Goal: Transaction & Acquisition: Book appointment/travel/reservation

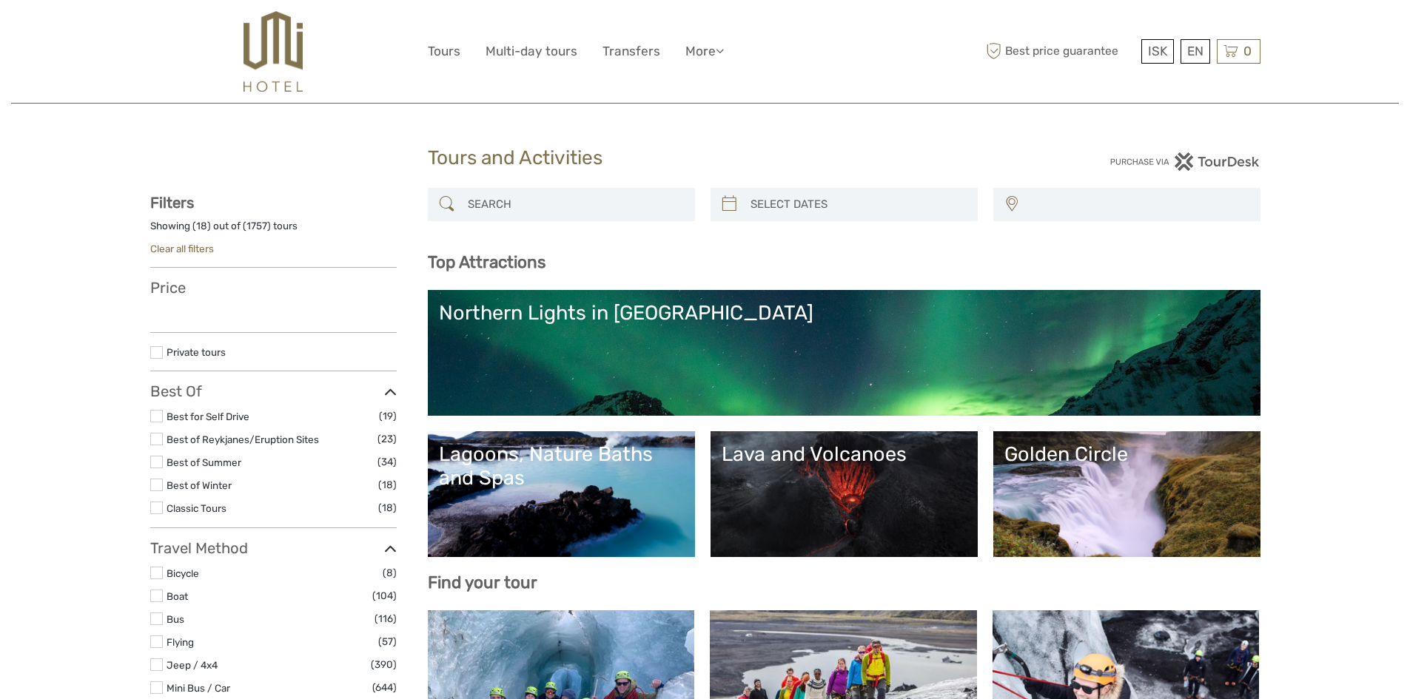
select select
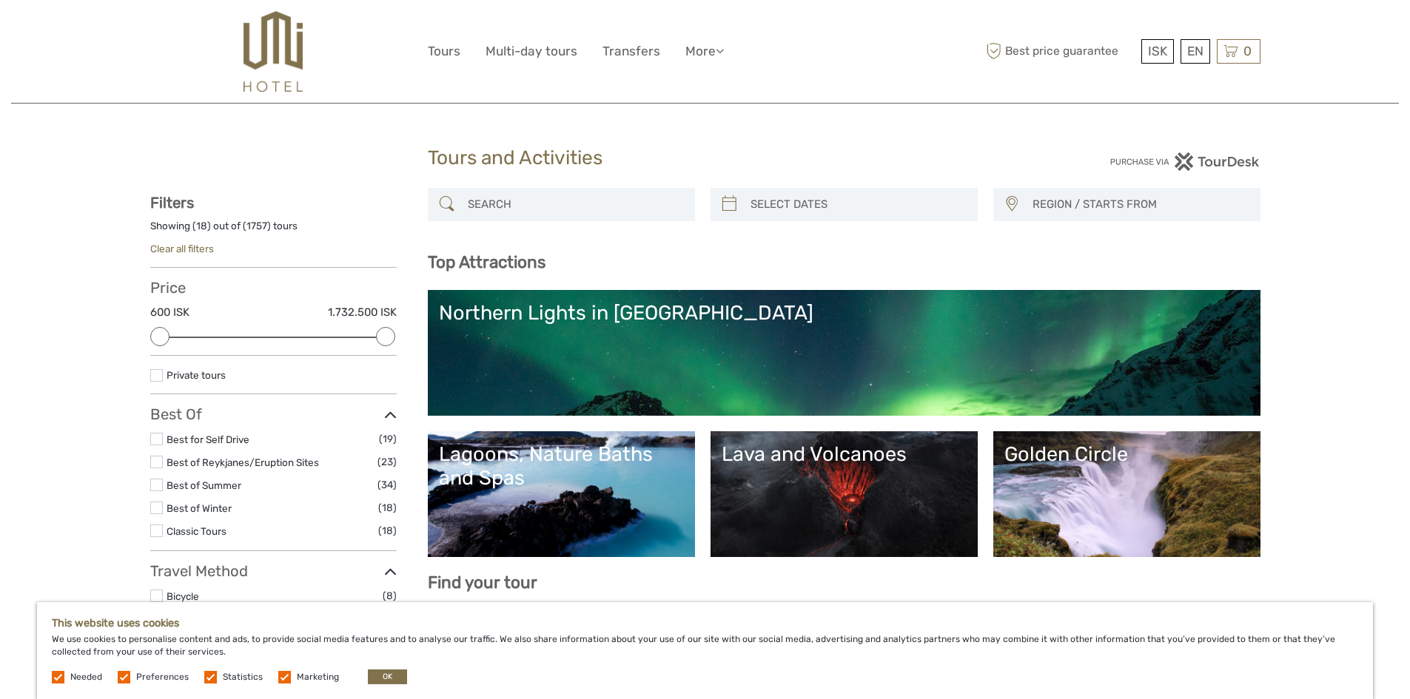
click at [583, 358] on link "Northern Lights in Iceland" at bounding box center [844, 353] width 810 height 104
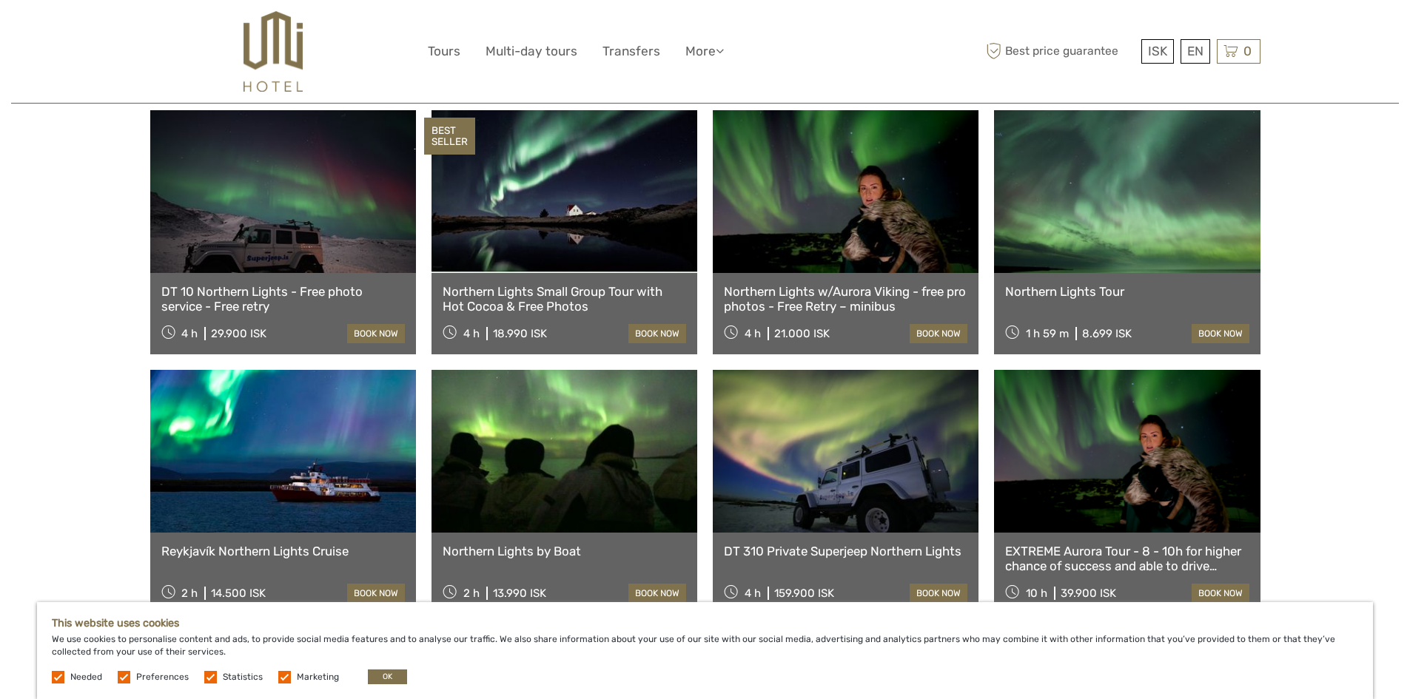
scroll to position [444, 0]
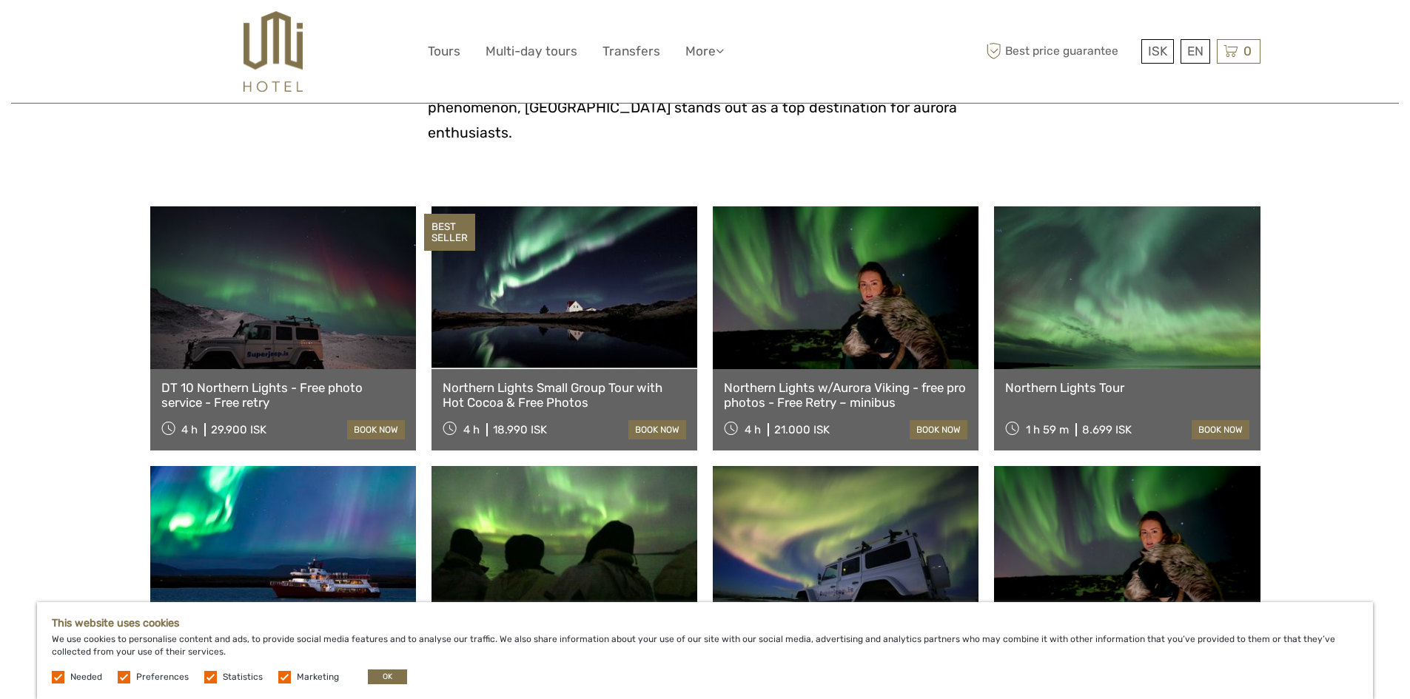
click at [1077, 337] on link at bounding box center [1127, 287] width 266 height 163
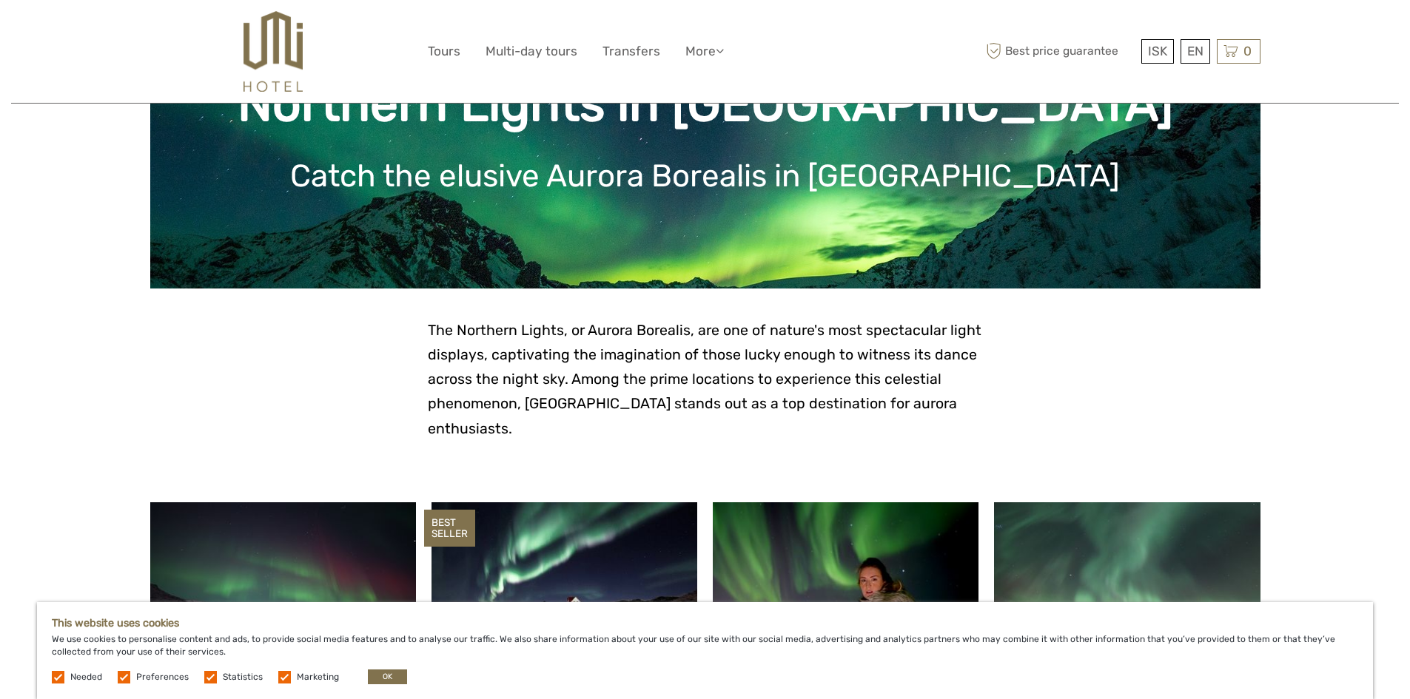
scroll to position [0, 0]
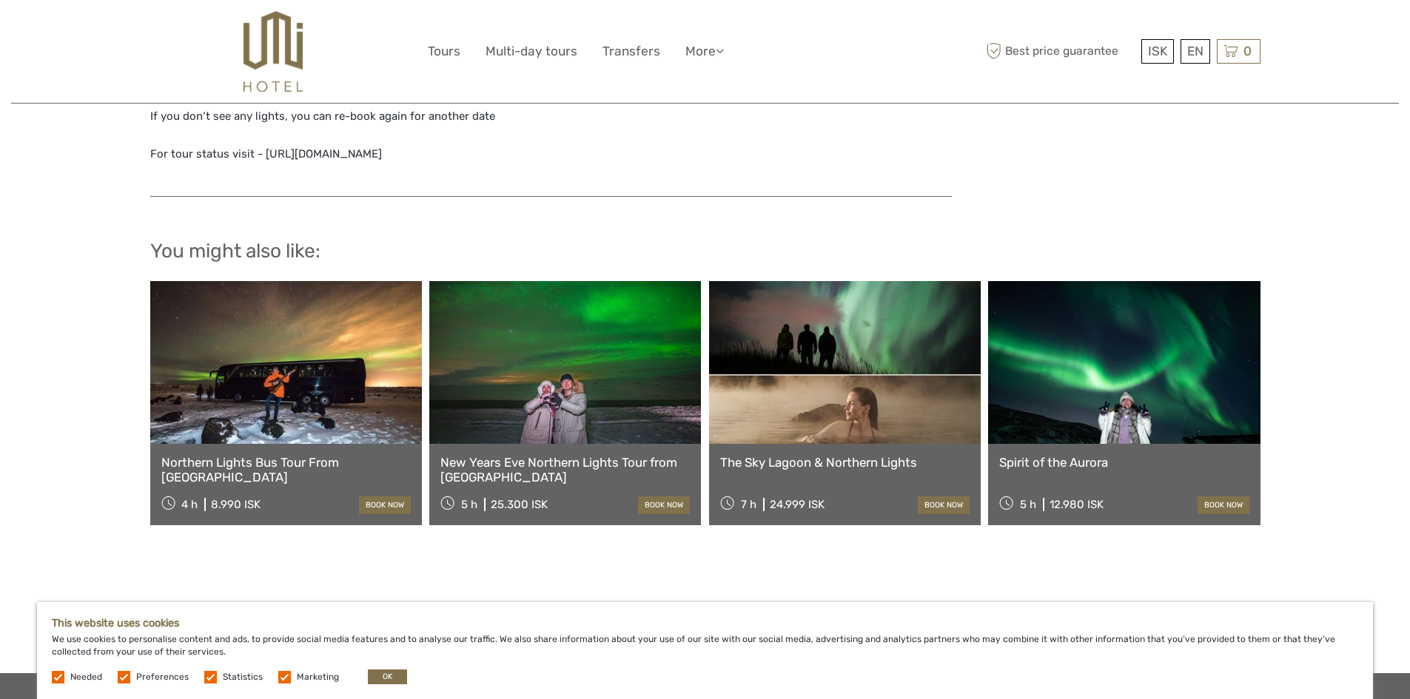
scroll to position [1628, 0]
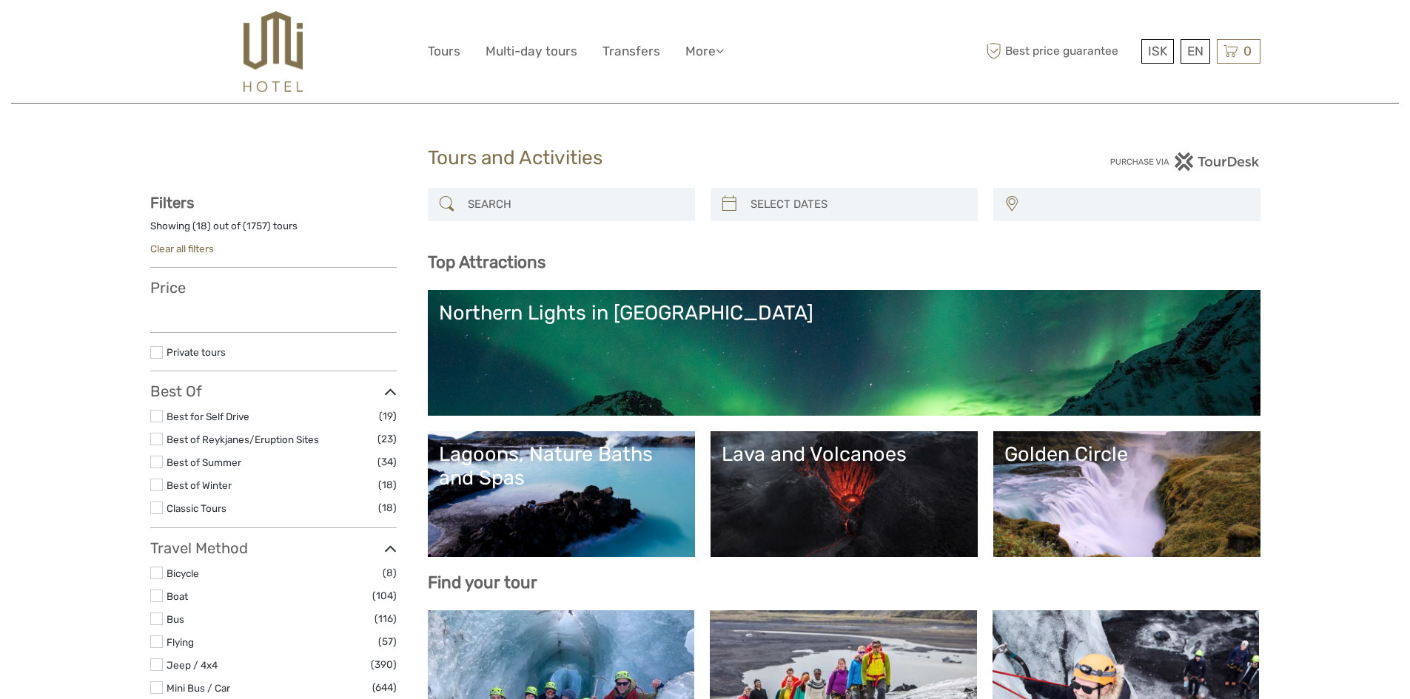
select select
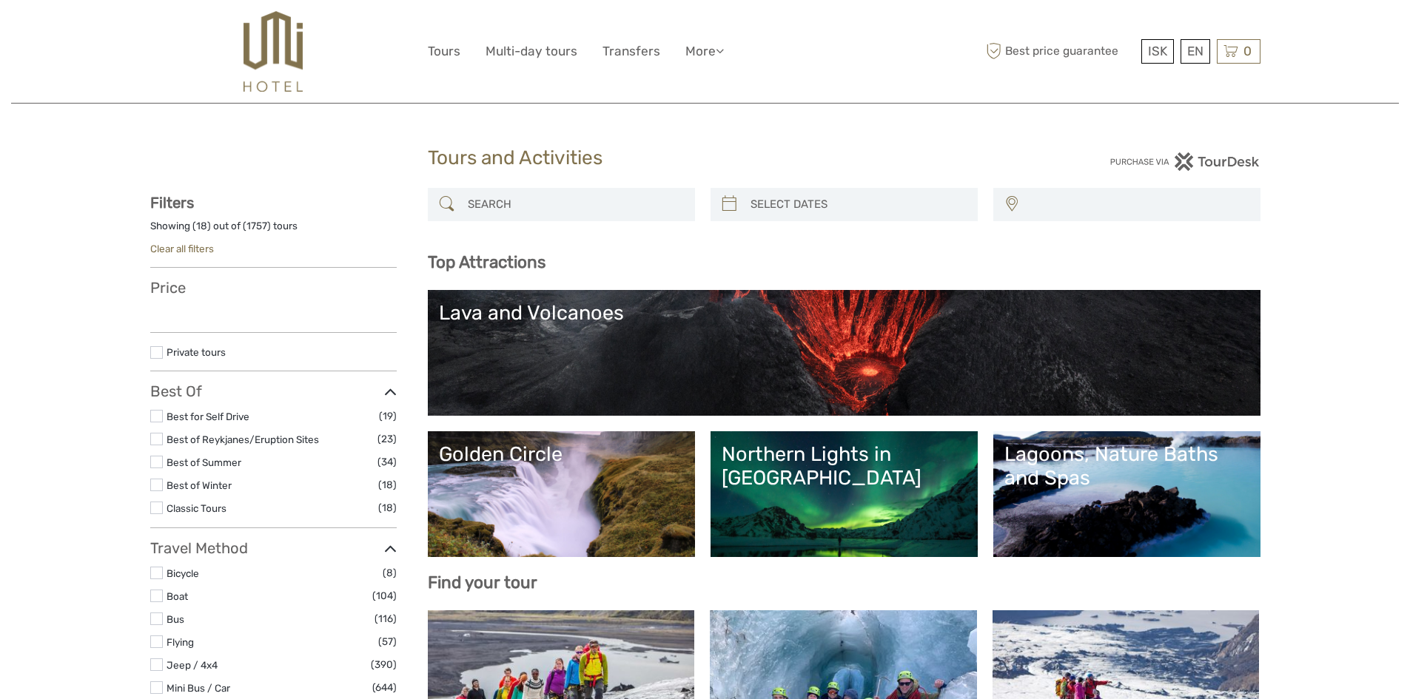
select select
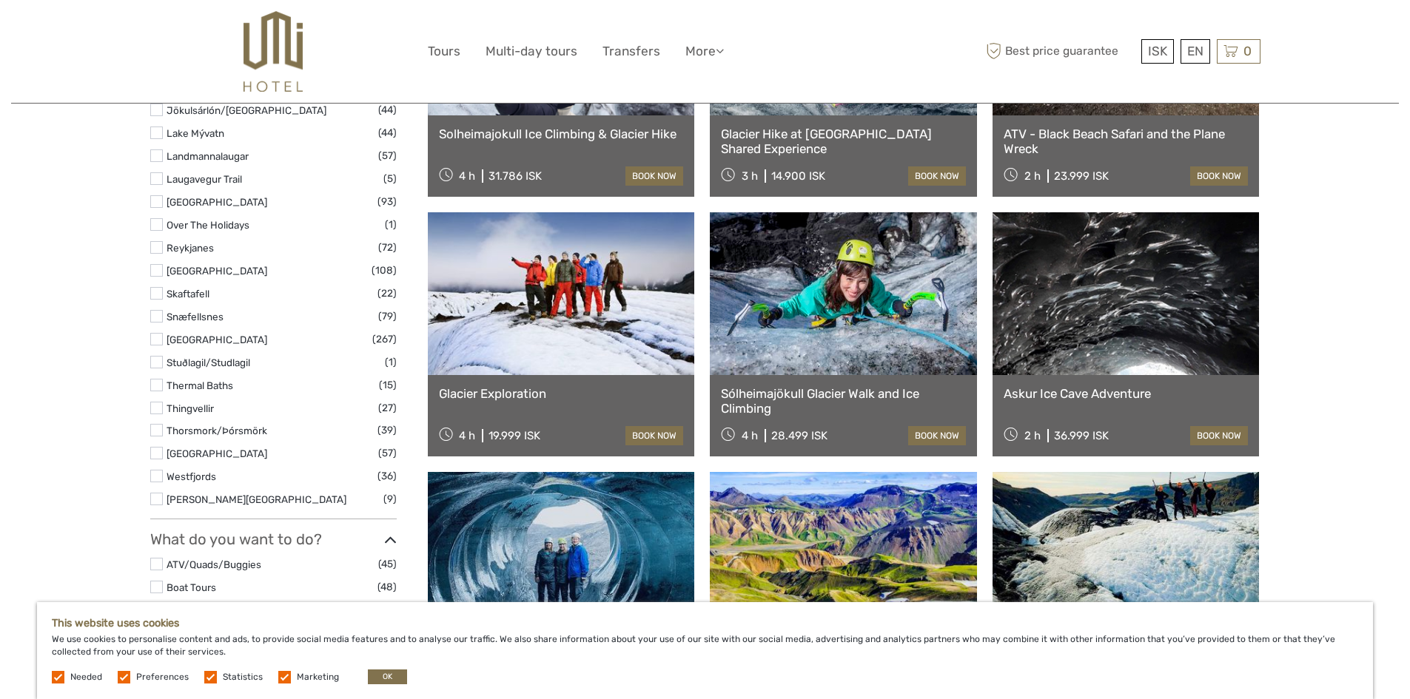
scroll to position [888, 0]
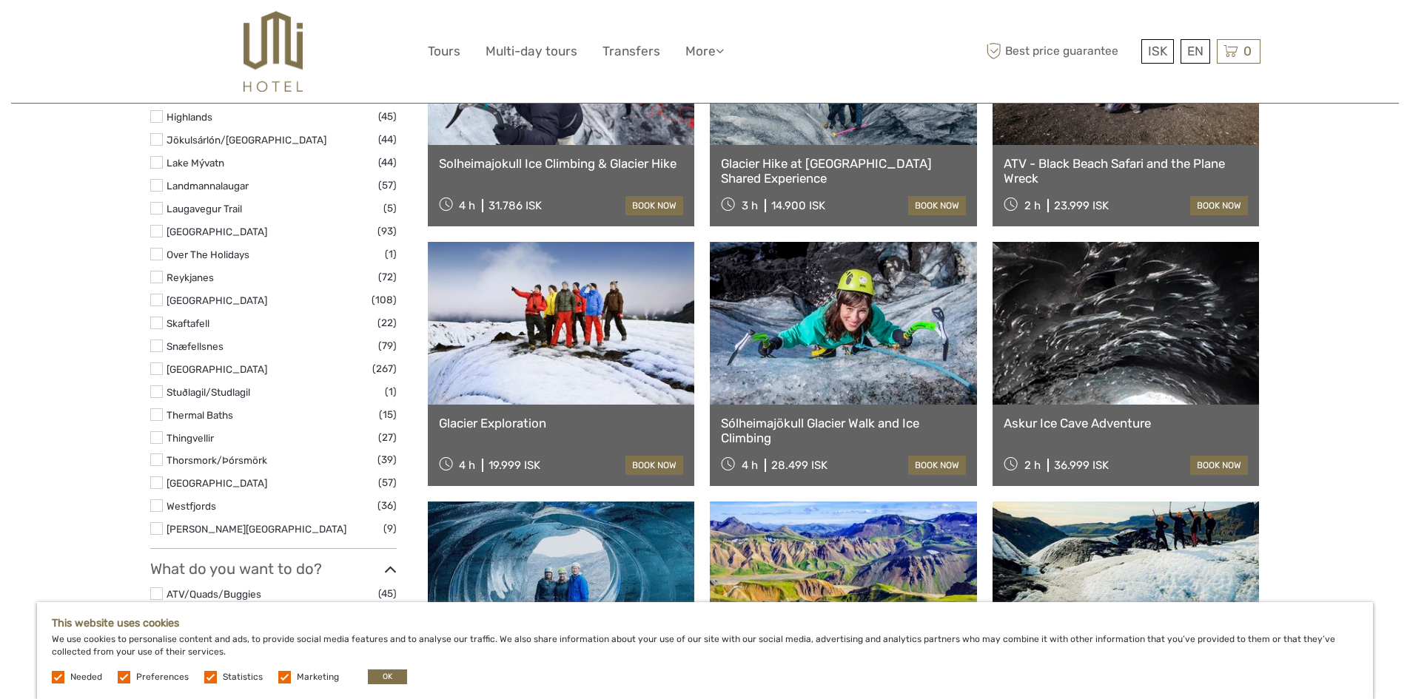
click at [1144, 391] on link at bounding box center [1125, 323] width 267 height 163
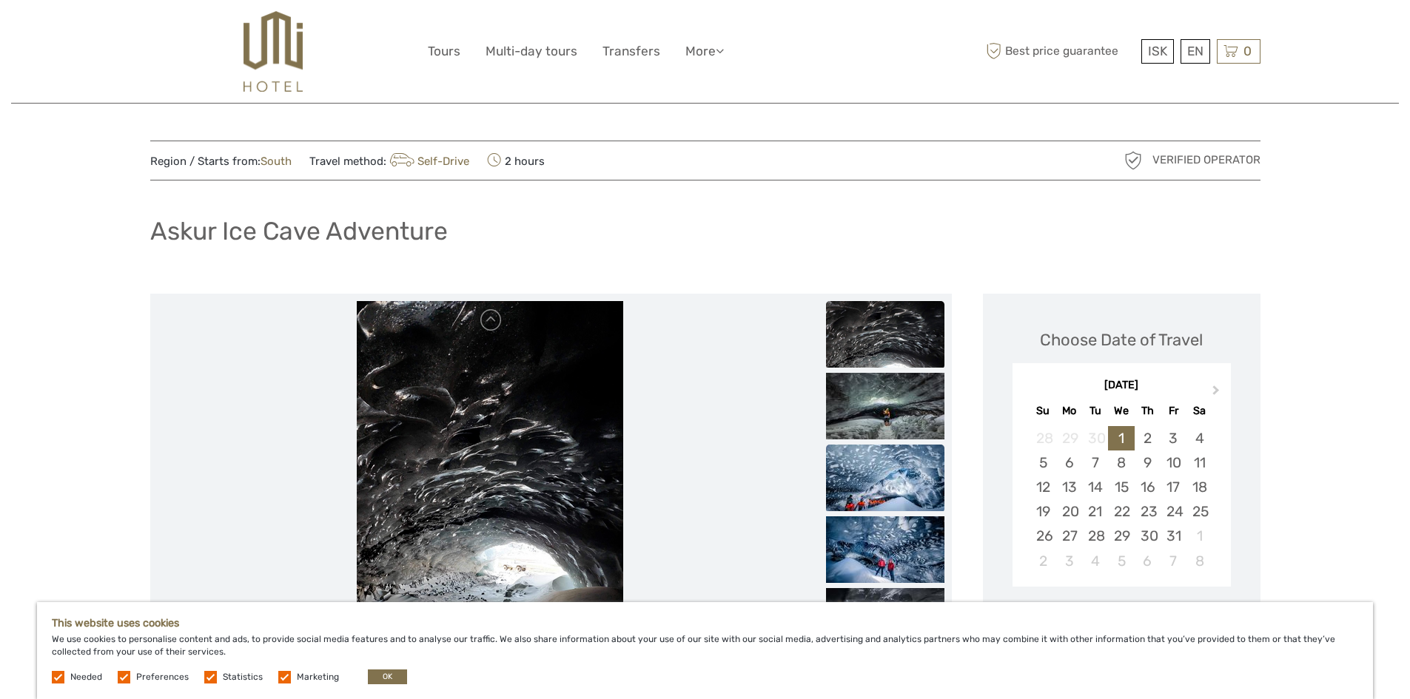
click at [868, 485] on img at bounding box center [885, 478] width 118 height 67
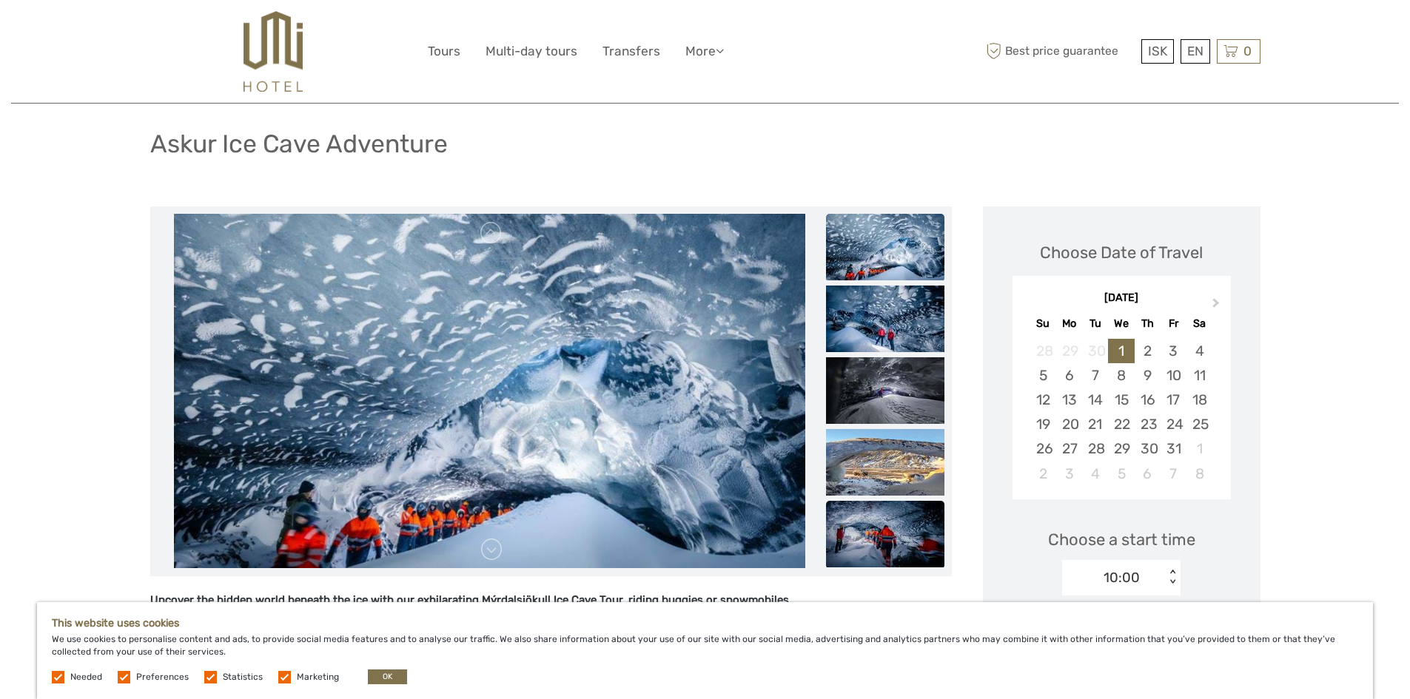
scroll to position [148, 0]
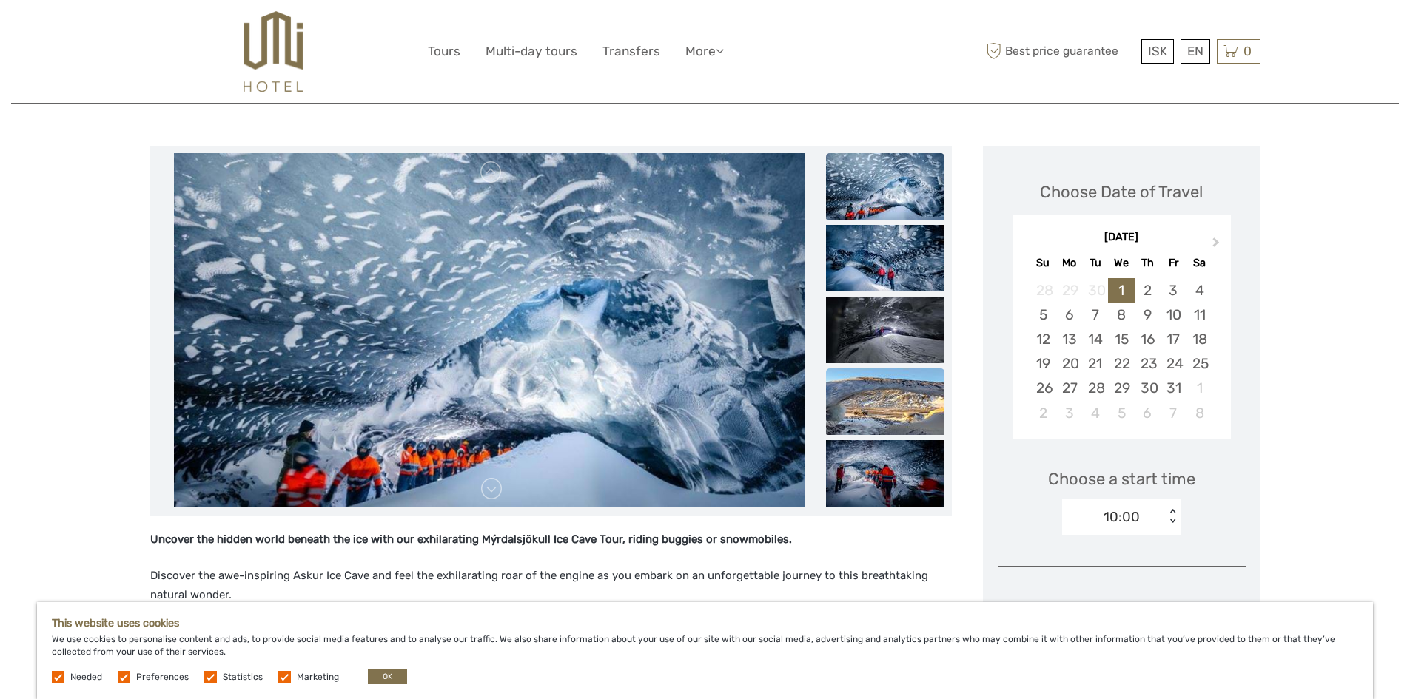
click at [875, 425] on img at bounding box center [885, 401] width 118 height 67
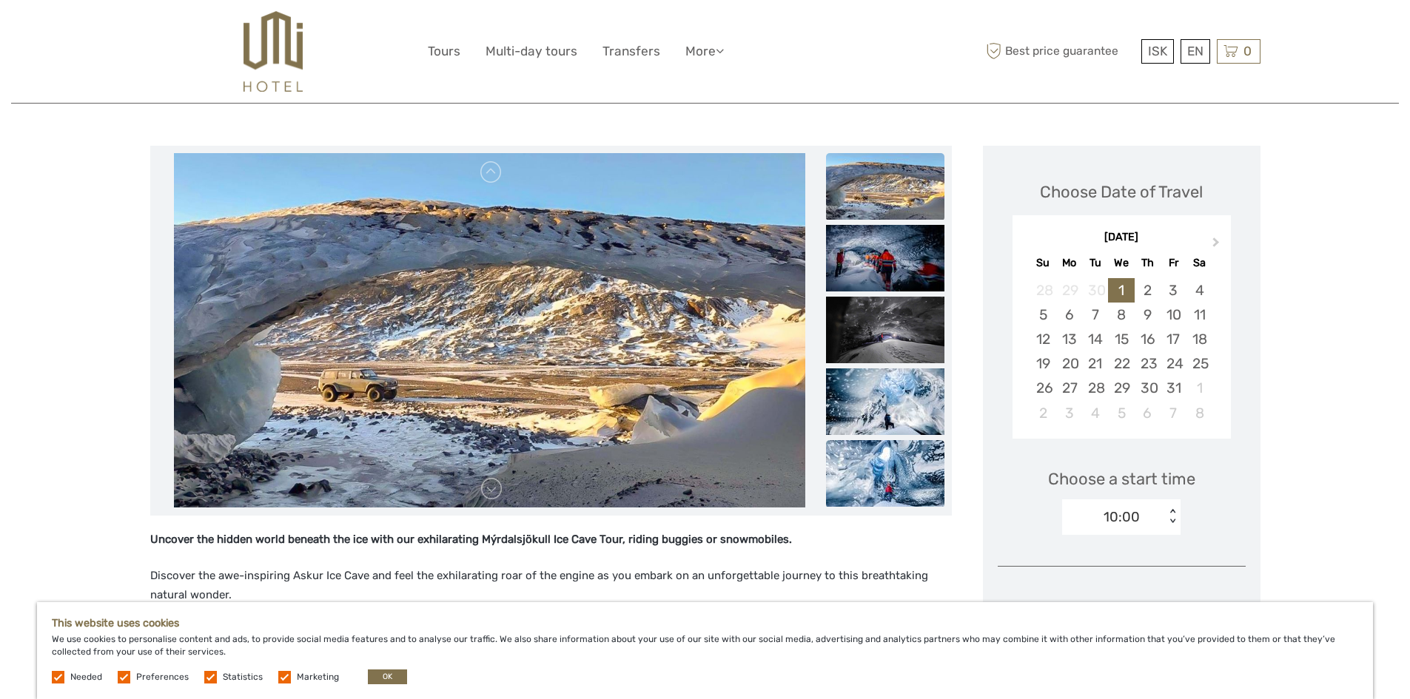
click at [878, 454] on img at bounding box center [885, 473] width 118 height 67
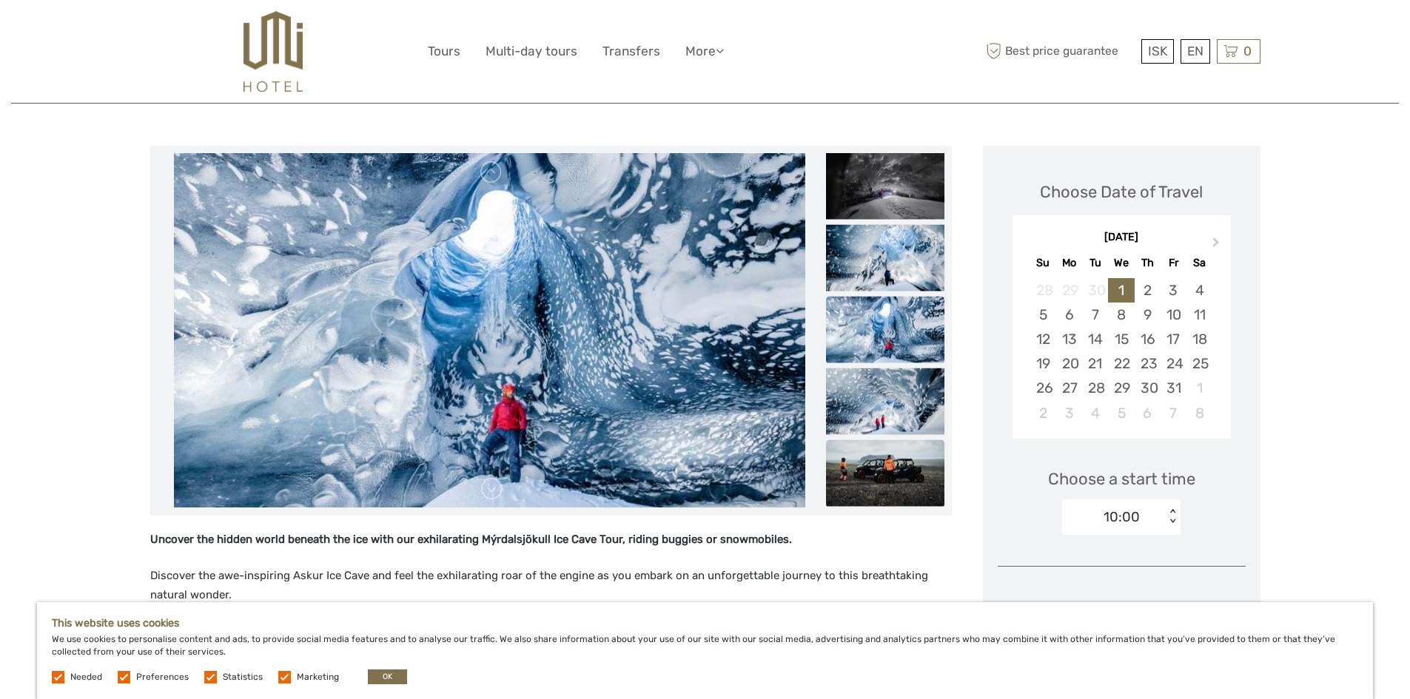
click at [892, 491] on img at bounding box center [885, 473] width 118 height 67
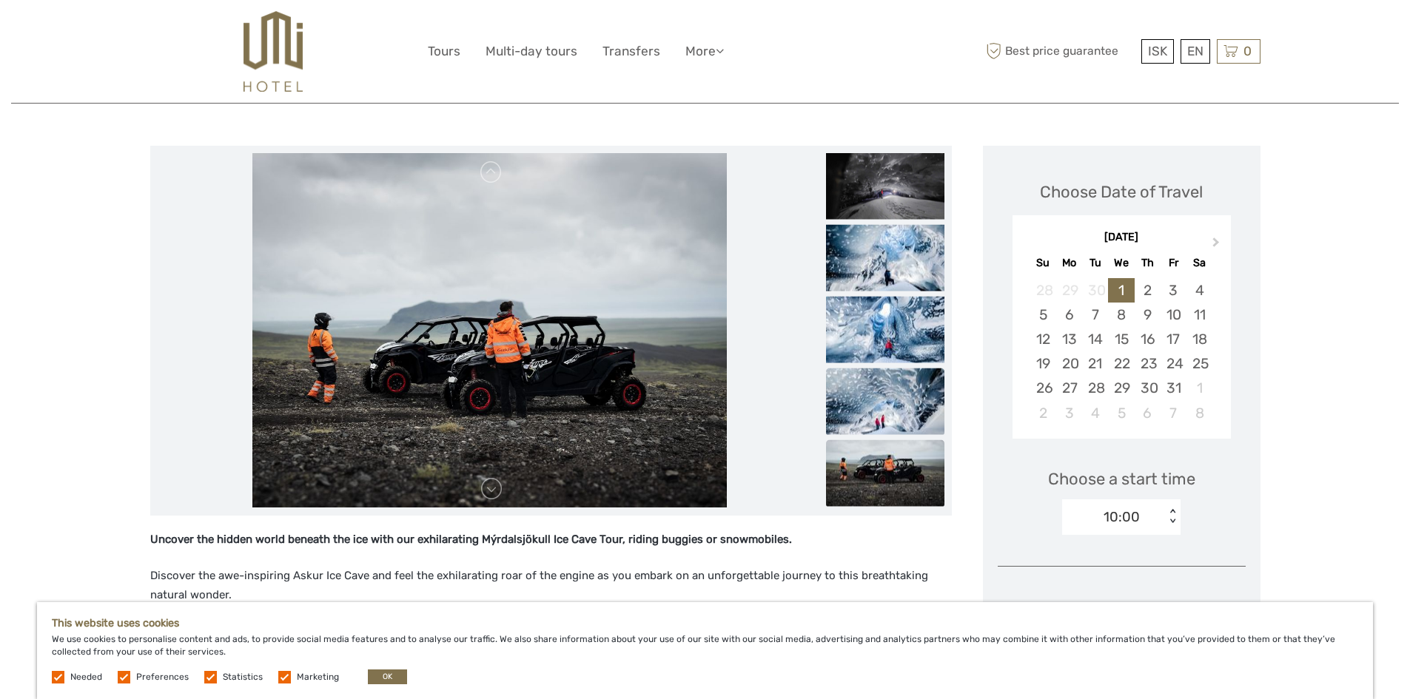
click at [886, 388] on img at bounding box center [885, 401] width 118 height 67
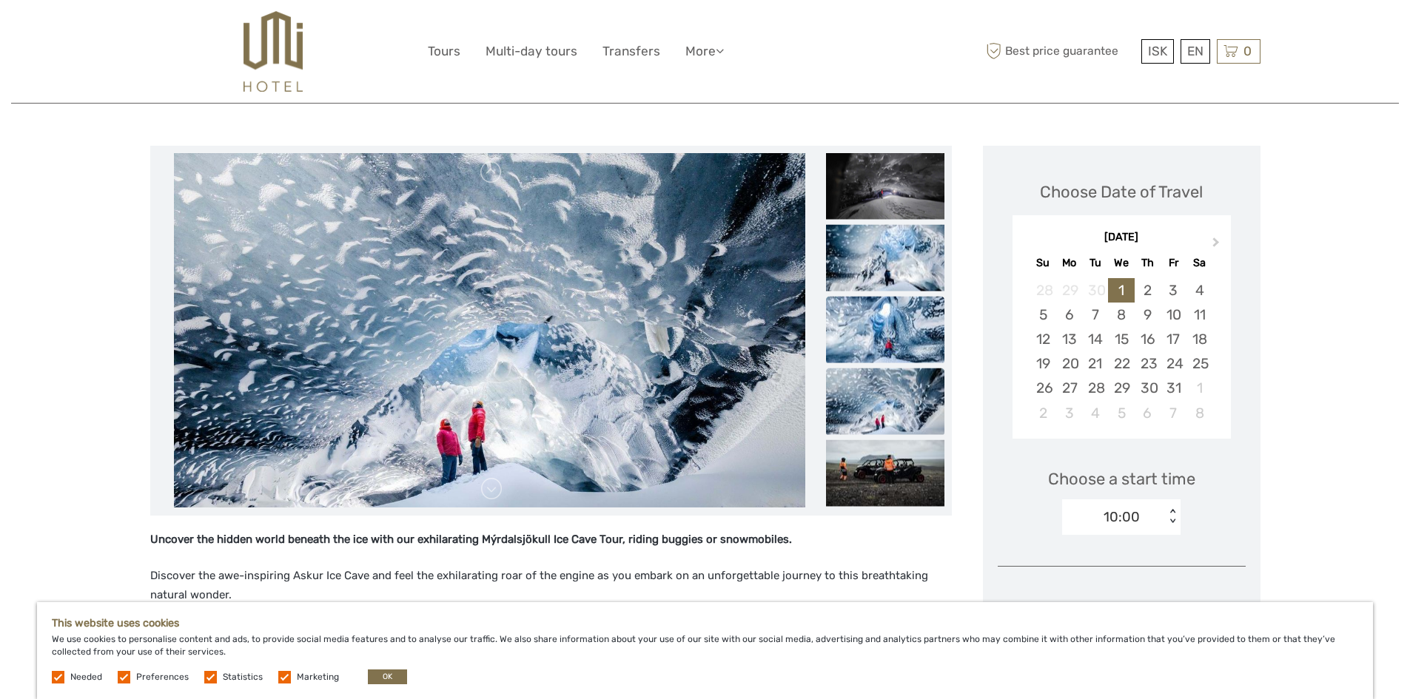
click at [887, 321] on img at bounding box center [885, 329] width 118 height 67
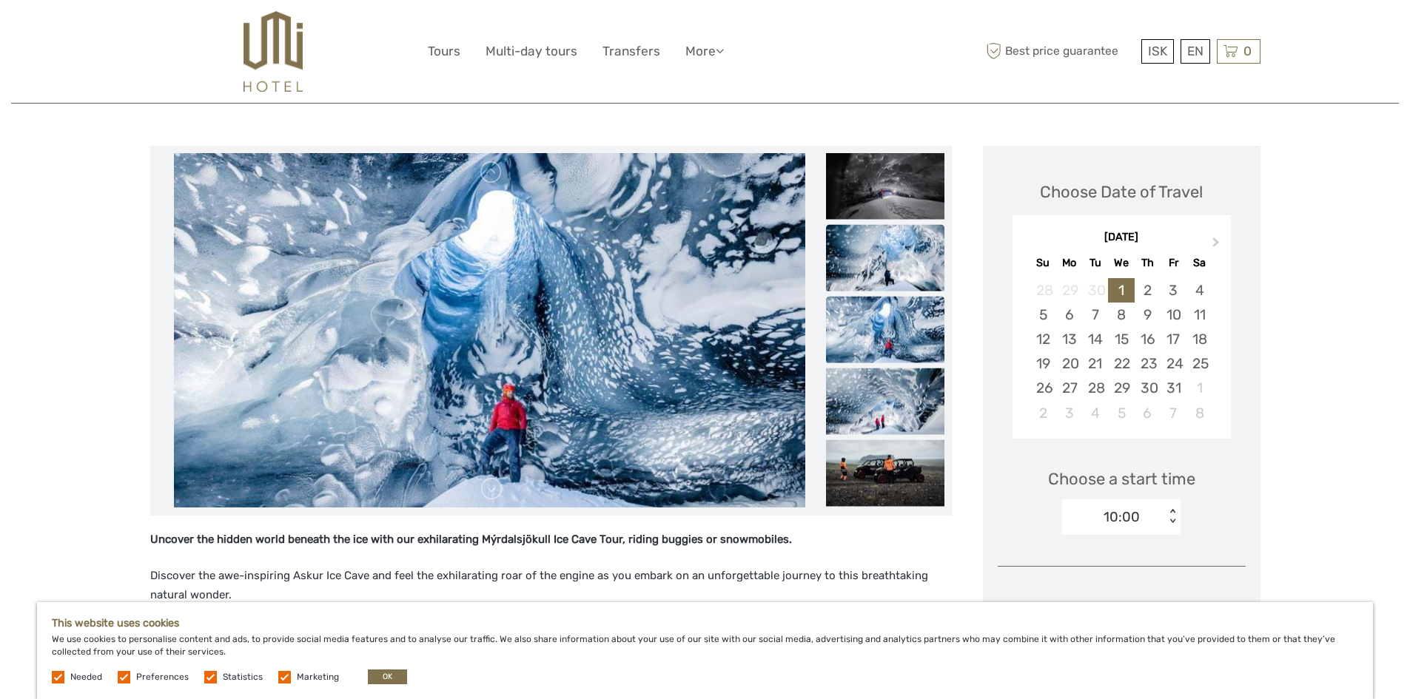
click at [887, 275] on img at bounding box center [885, 257] width 118 height 67
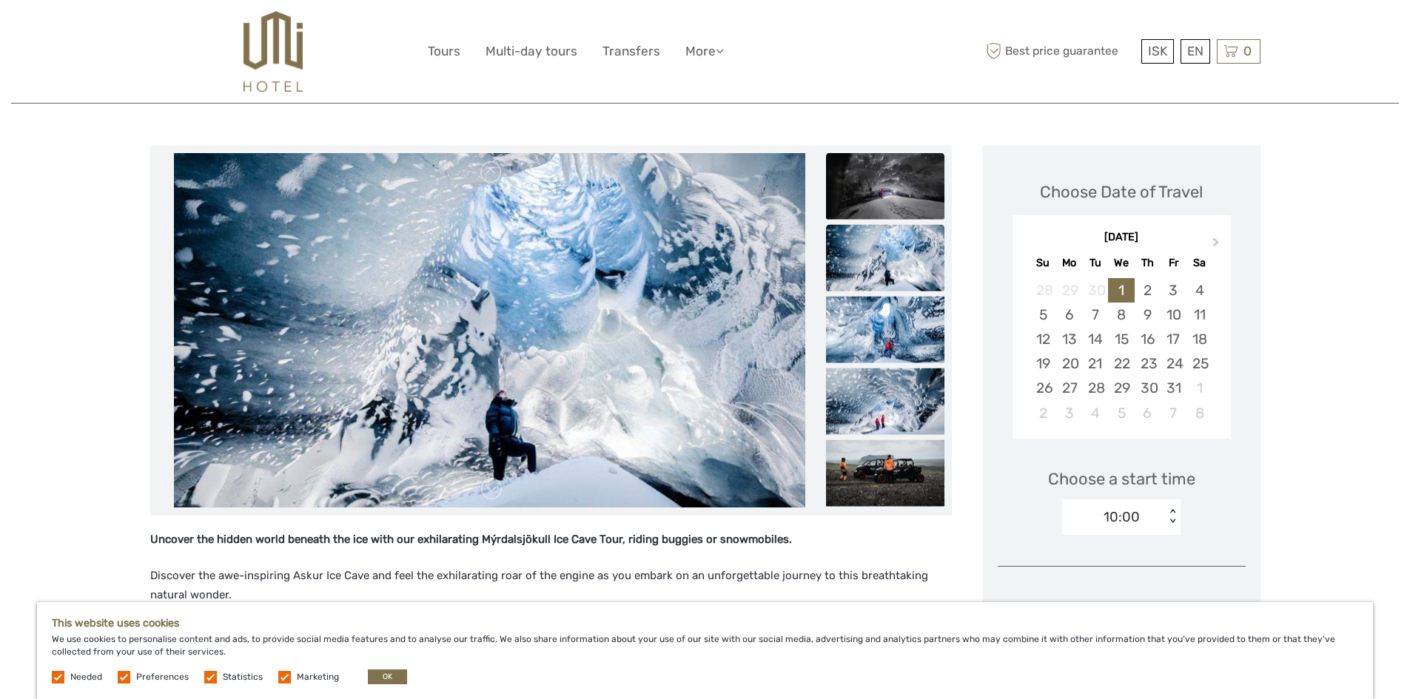
click at [883, 185] on img at bounding box center [885, 185] width 118 height 67
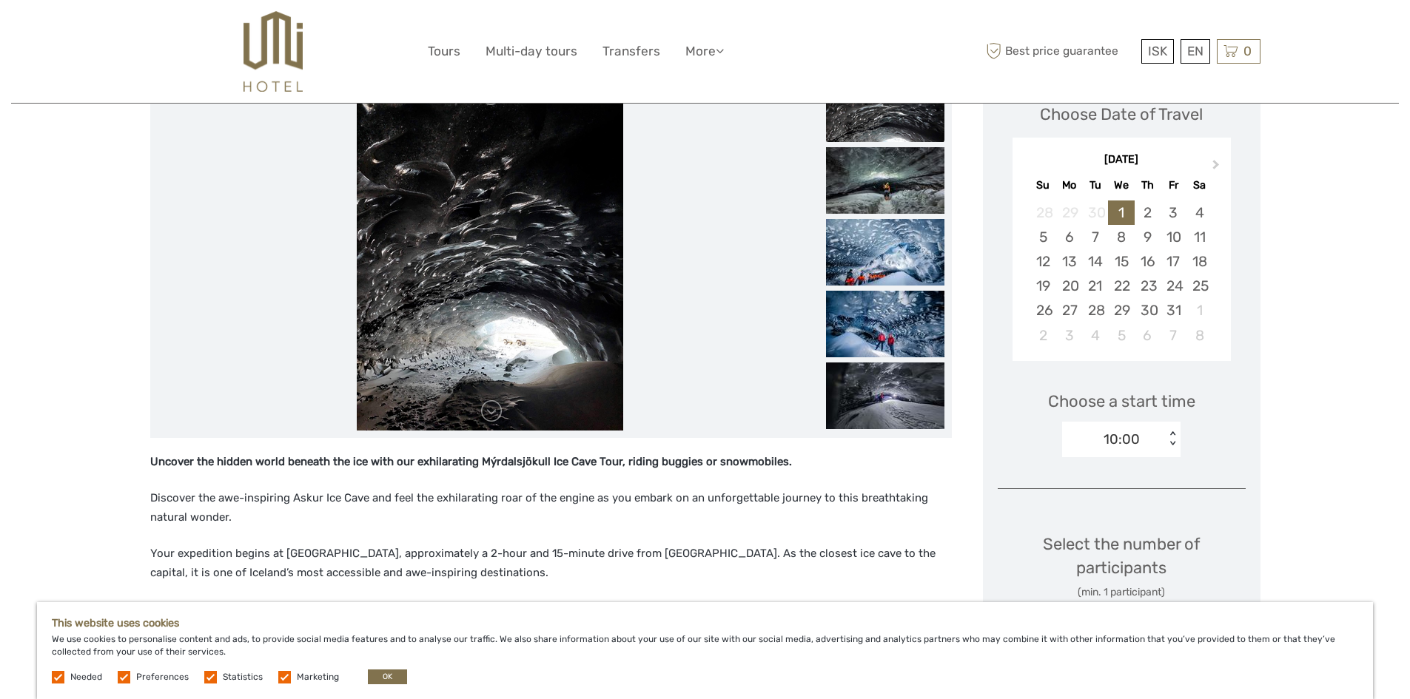
scroll to position [296, 0]
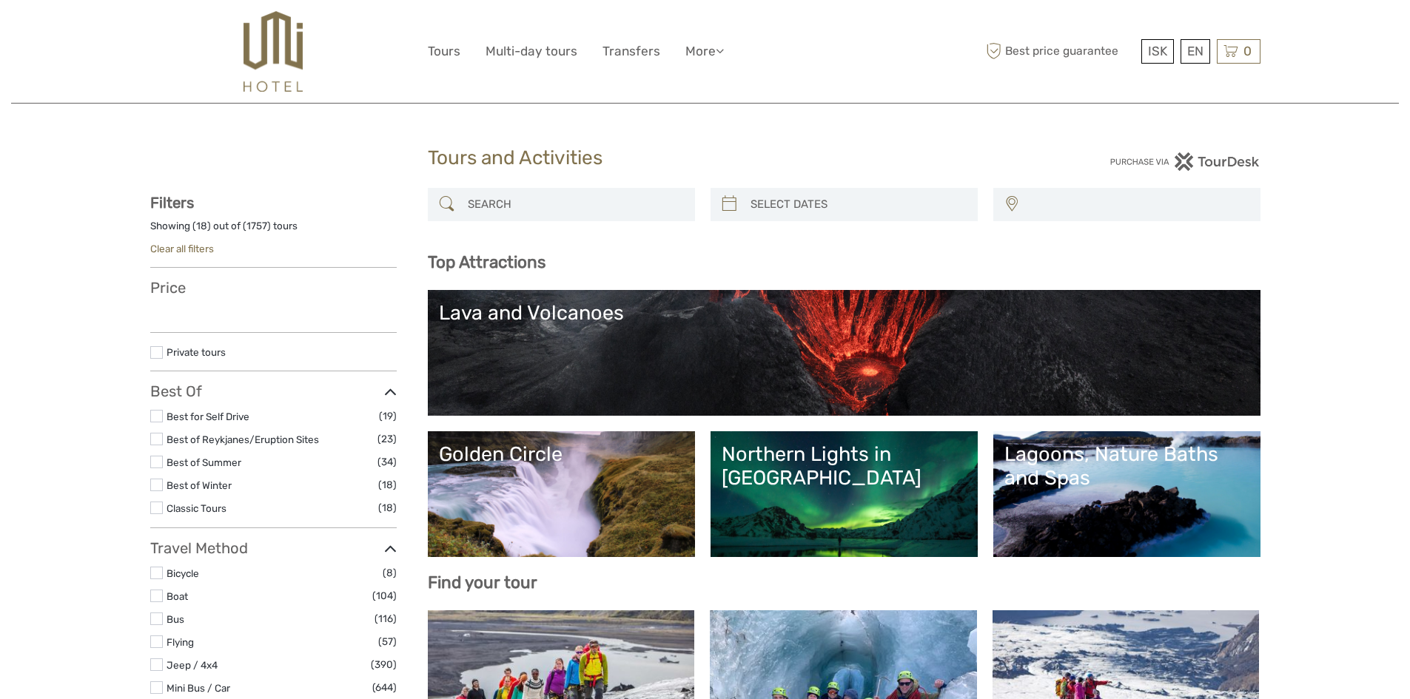
select select
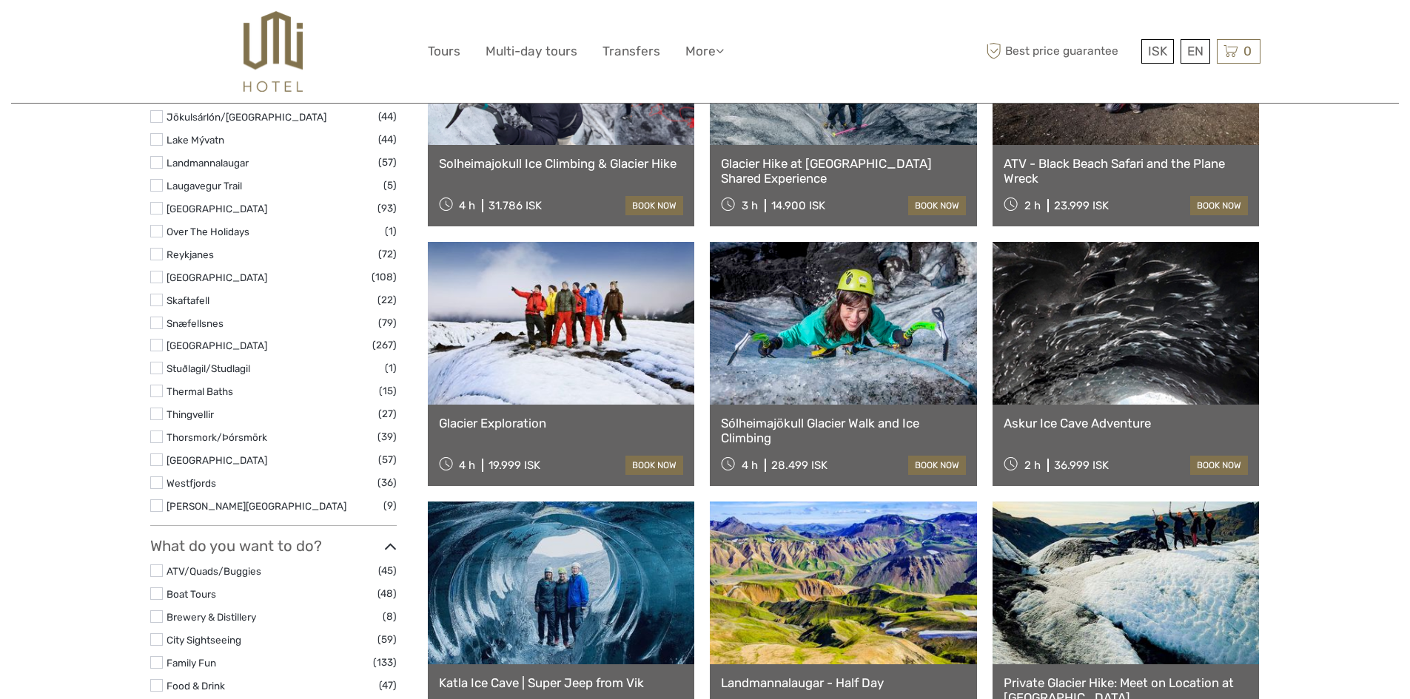
select select
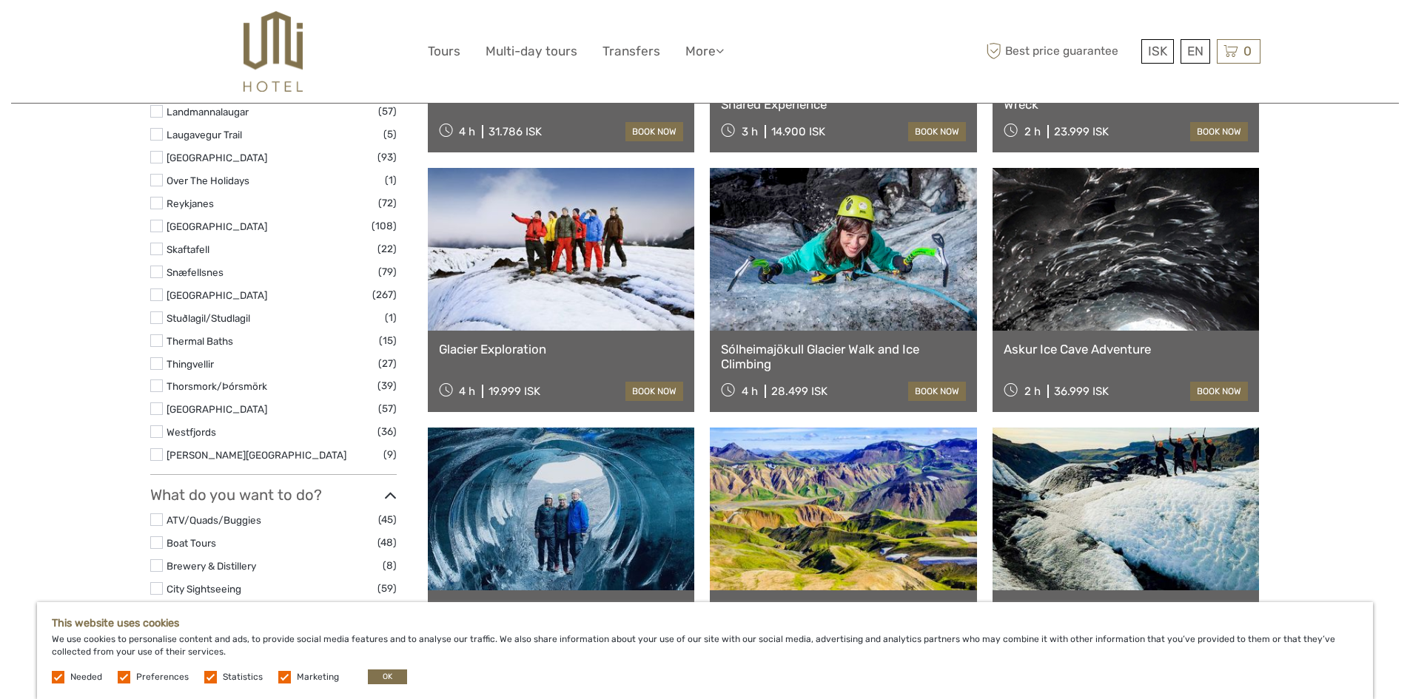
scroll to position [1036, 0]
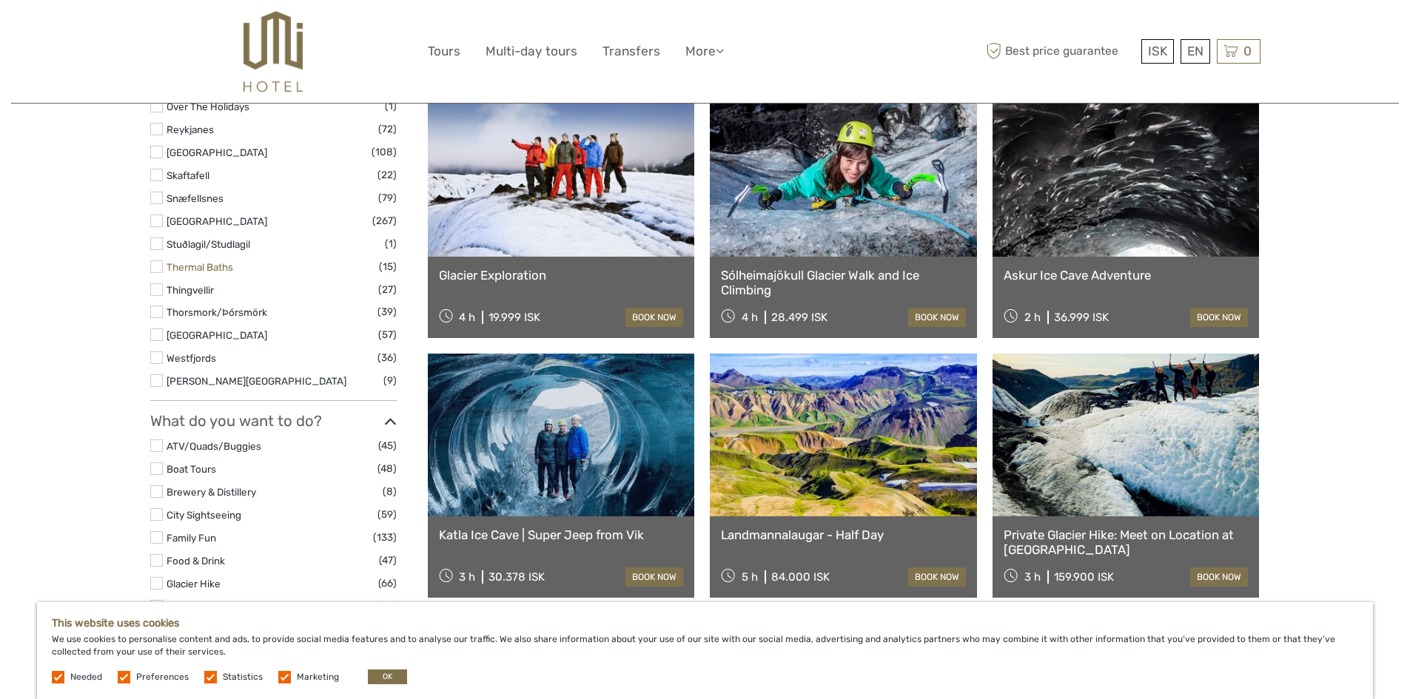
click at [206, 261] on link "Thermal Baths" at bounding box center [199, 267] width 67 height 12
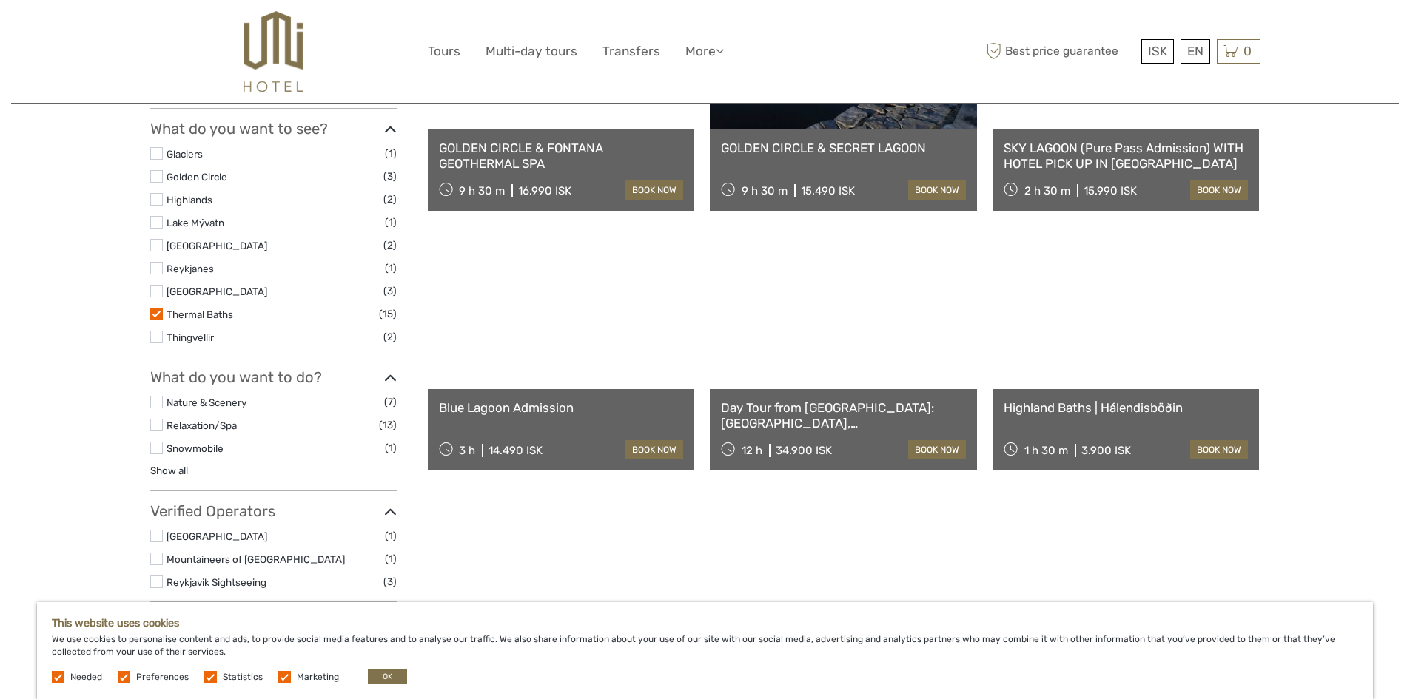
scroll to position [602, 0]
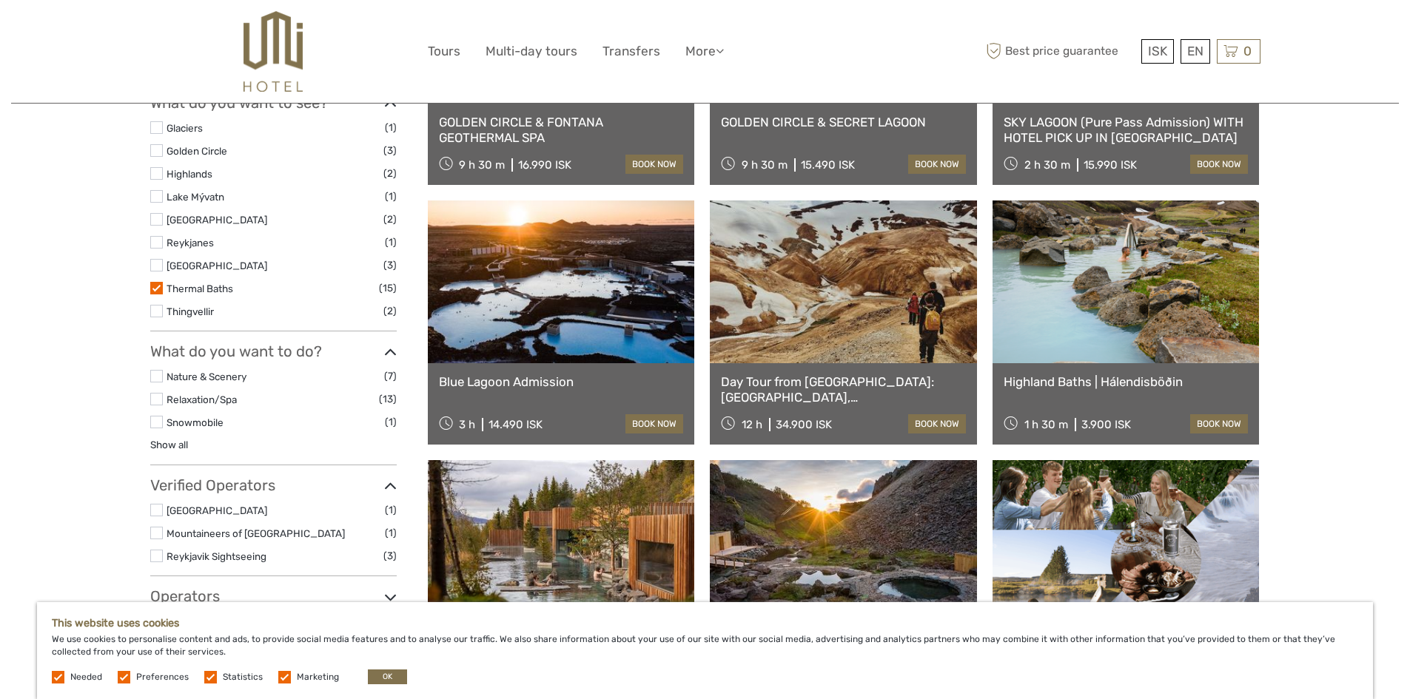
click at [1083, 351] on link at bounding box center [1125, 282] width 267 height 163
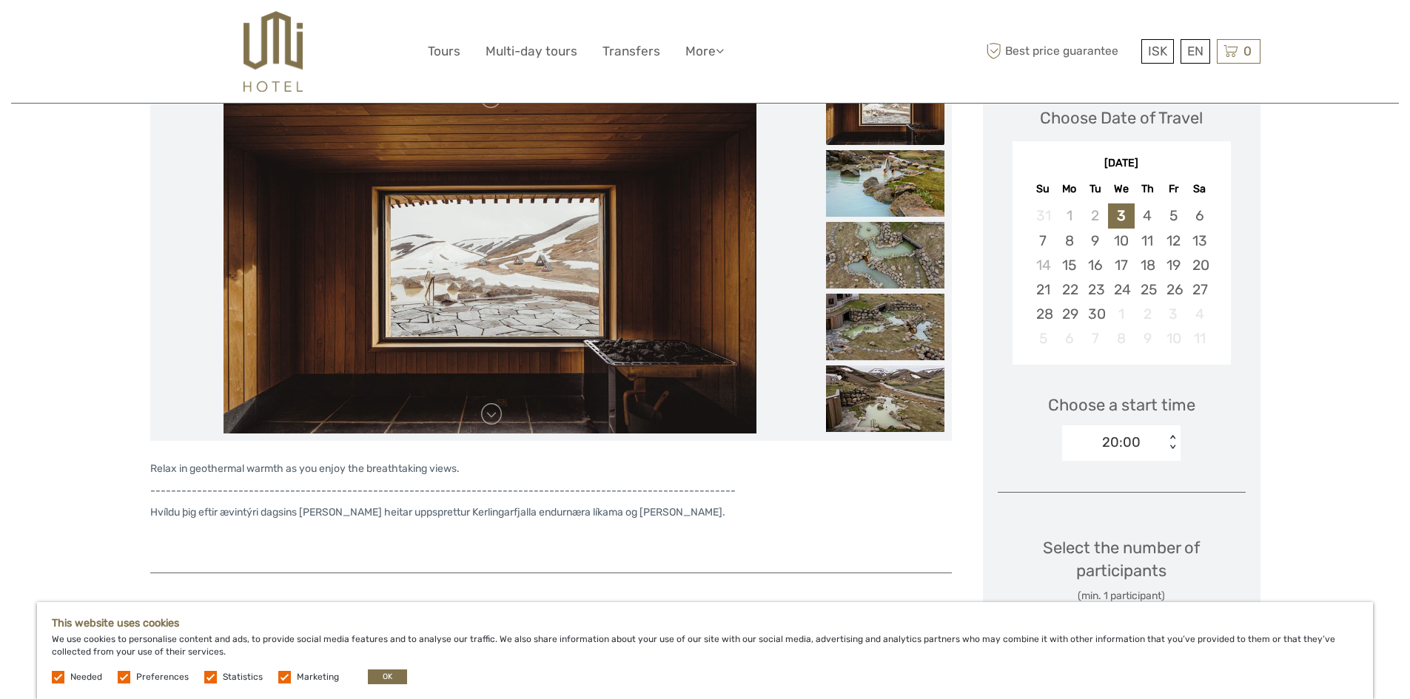
scroll to position [222, 0]
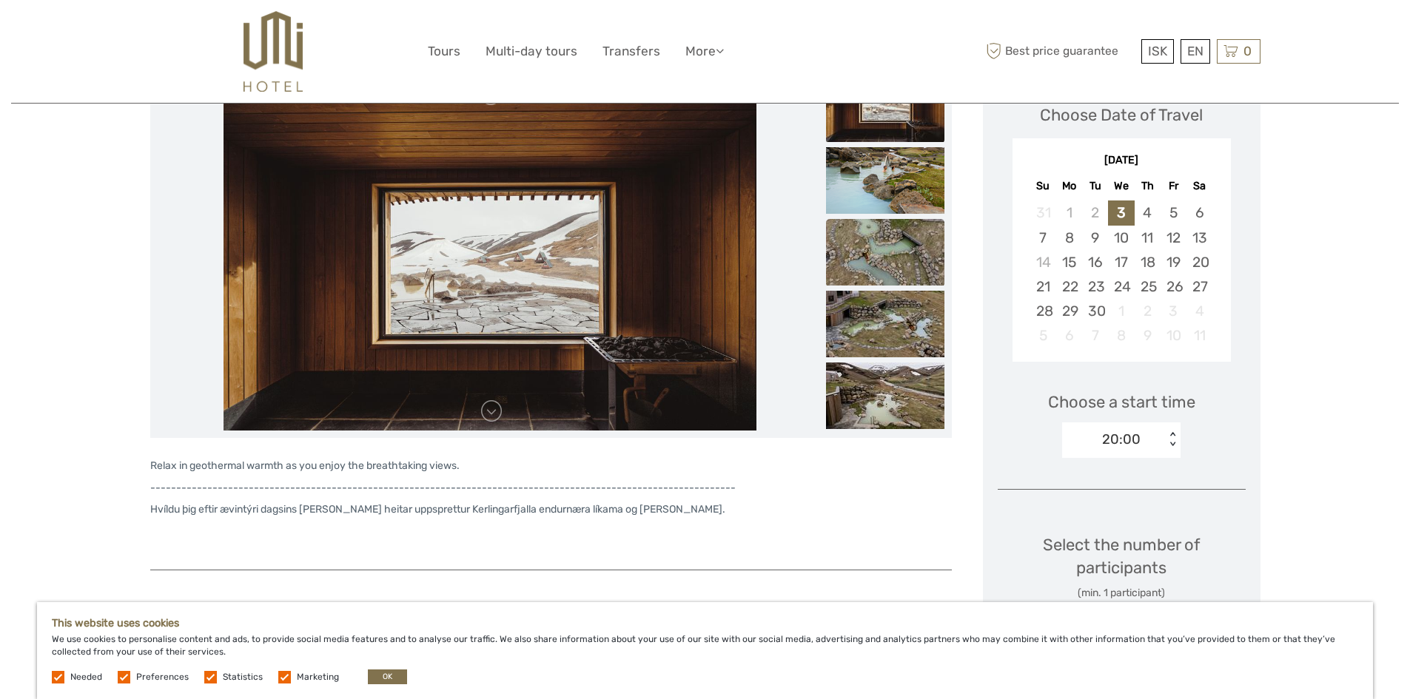
click at [906, 233] on img at bounding box center [885, 252] width 118 height 67
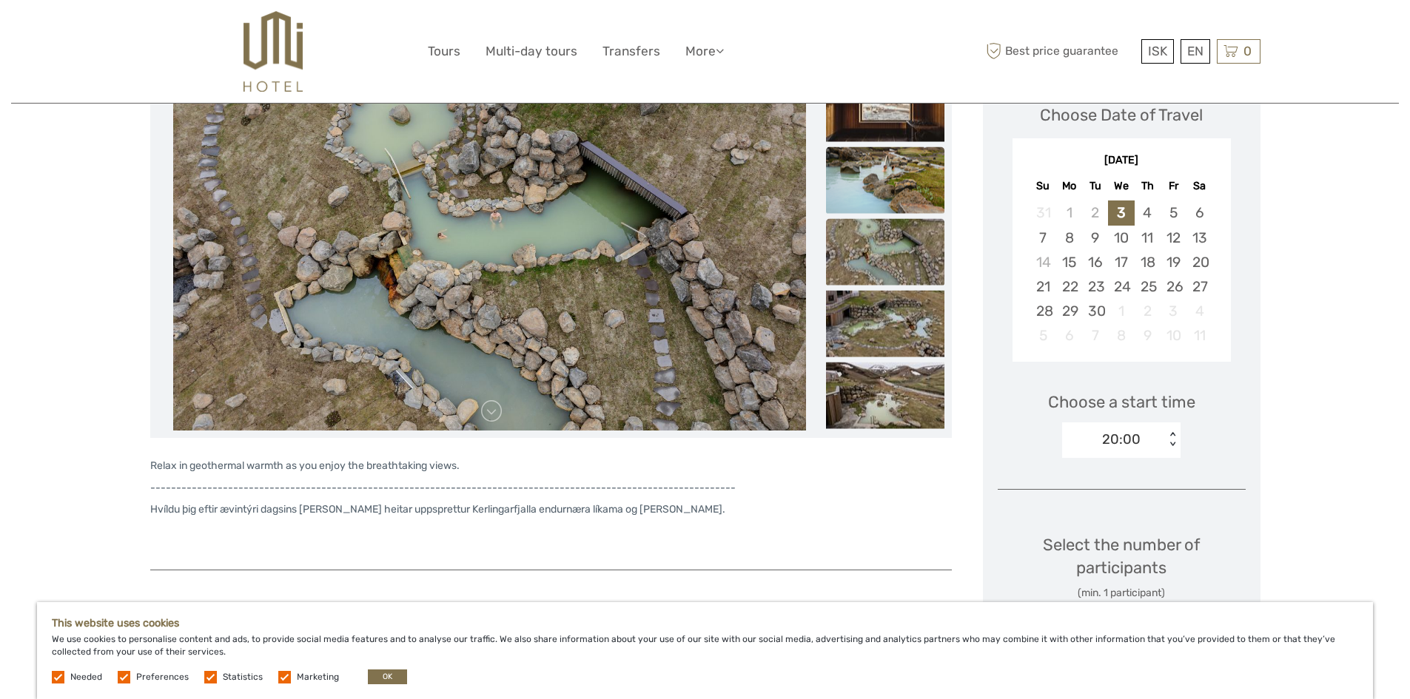
click at [895, 191] on img at bounding box center [885, 180] width 118 height 67
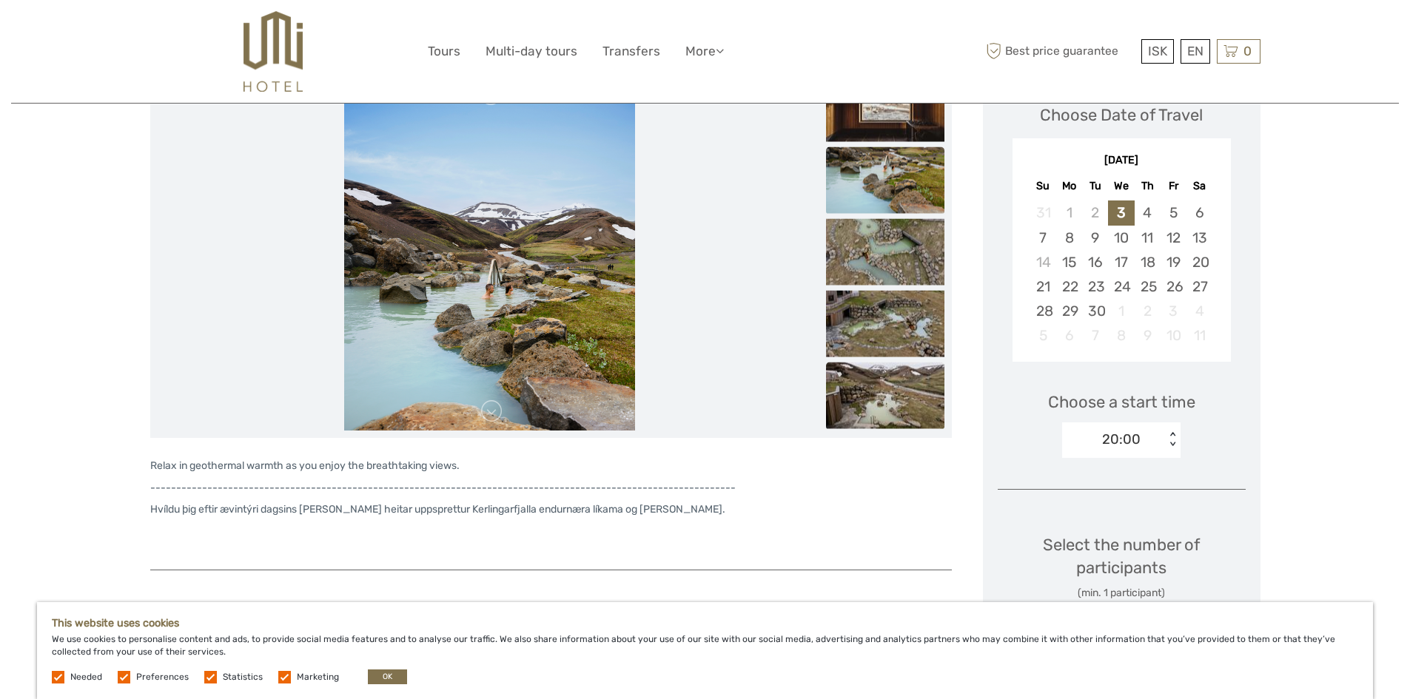
click at [893, 394] on img at bounding box center [885, 396] width 118 height 67
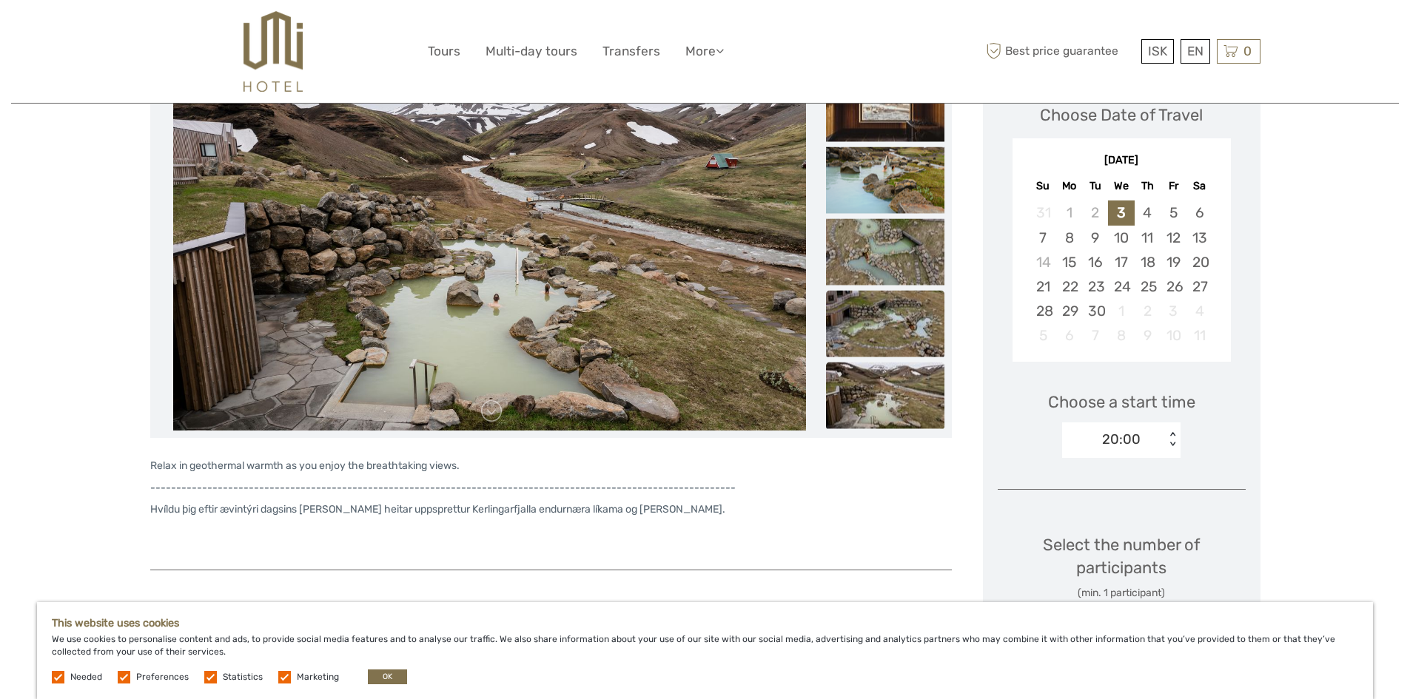
click at [892, 332] on img at bounding box center [885, 324] width 118 height 67
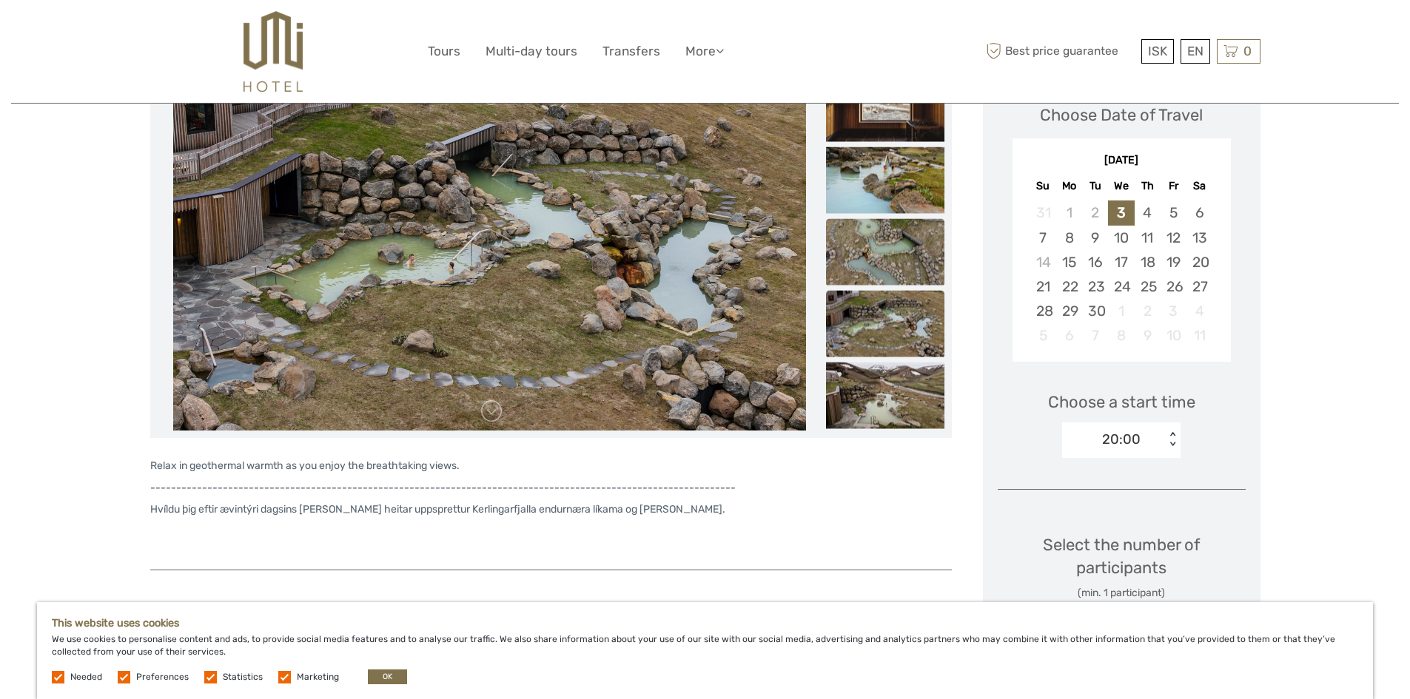
click at [869, 264] on img at bounding box center [885, 252] width 118 height 67
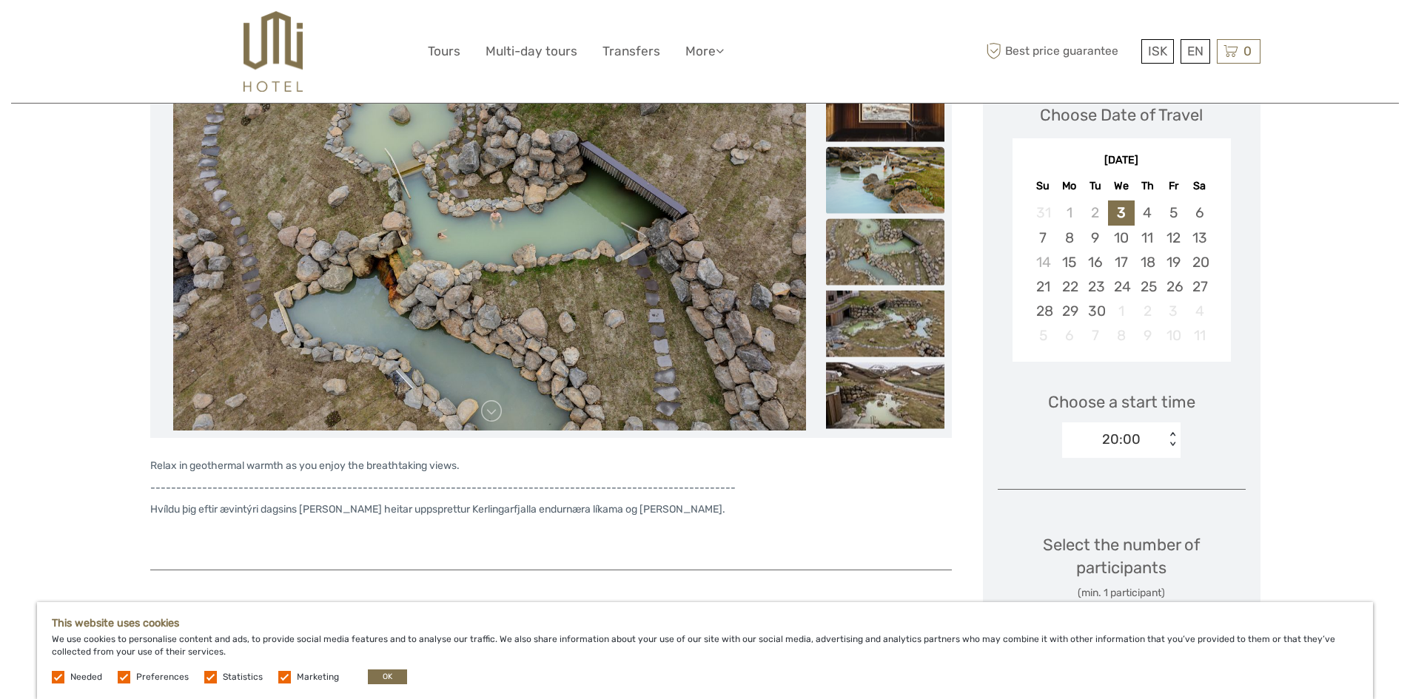
click at [869, 166] on img at bounding box center [885, 180] width 118 height 67
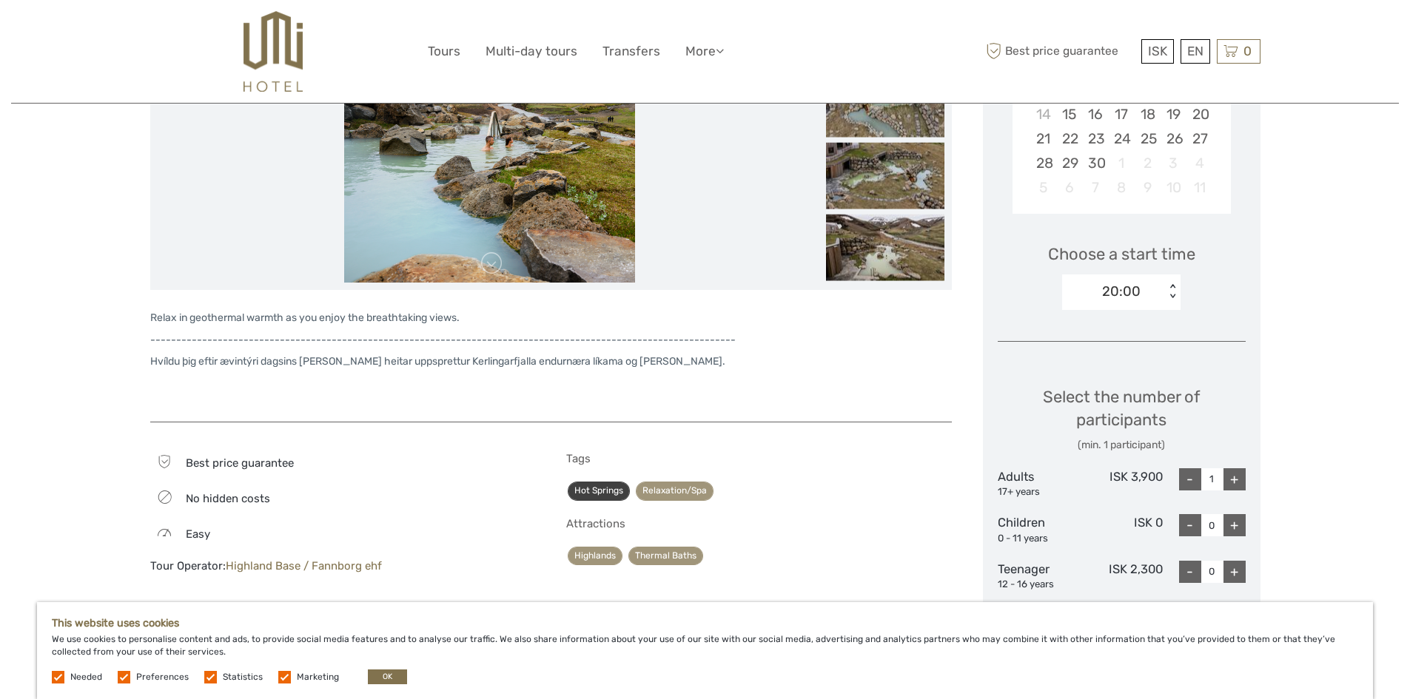
scroll to position [0, 0]
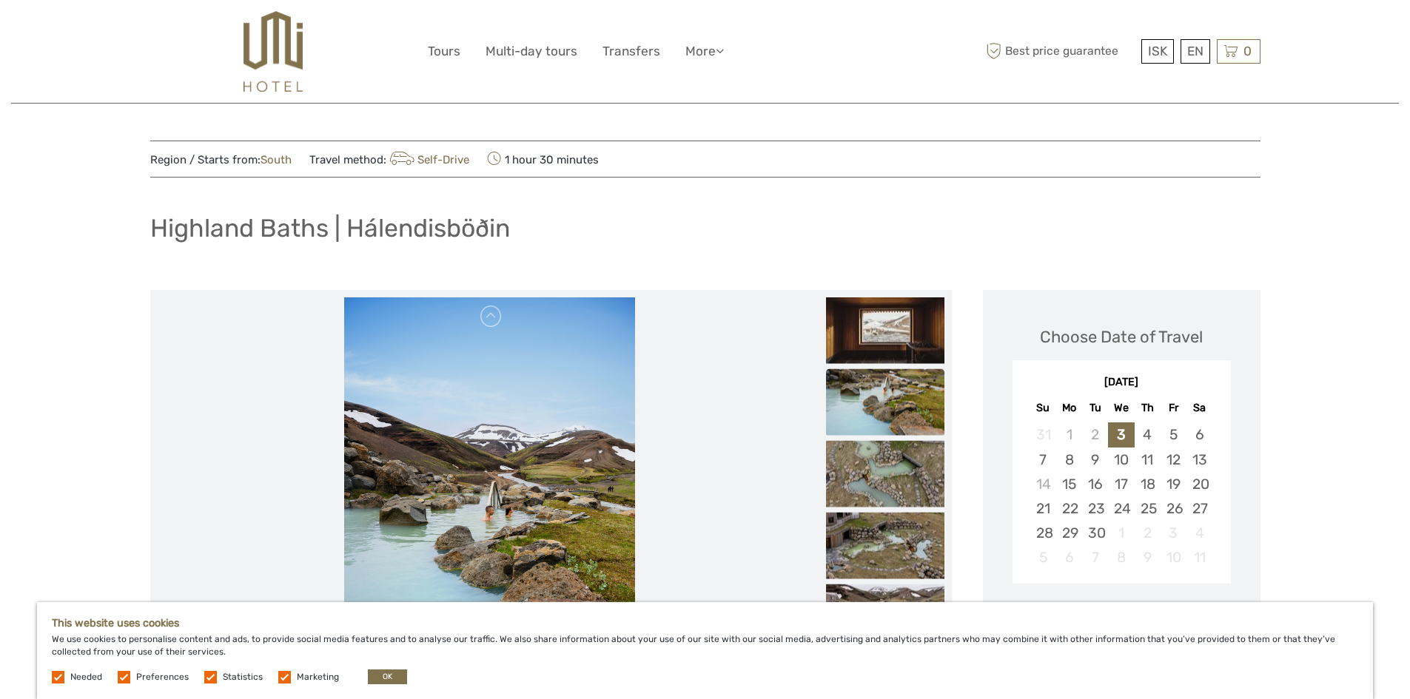
click at [285, 45] on img at bounding box center [272, 51] width 58 height 81
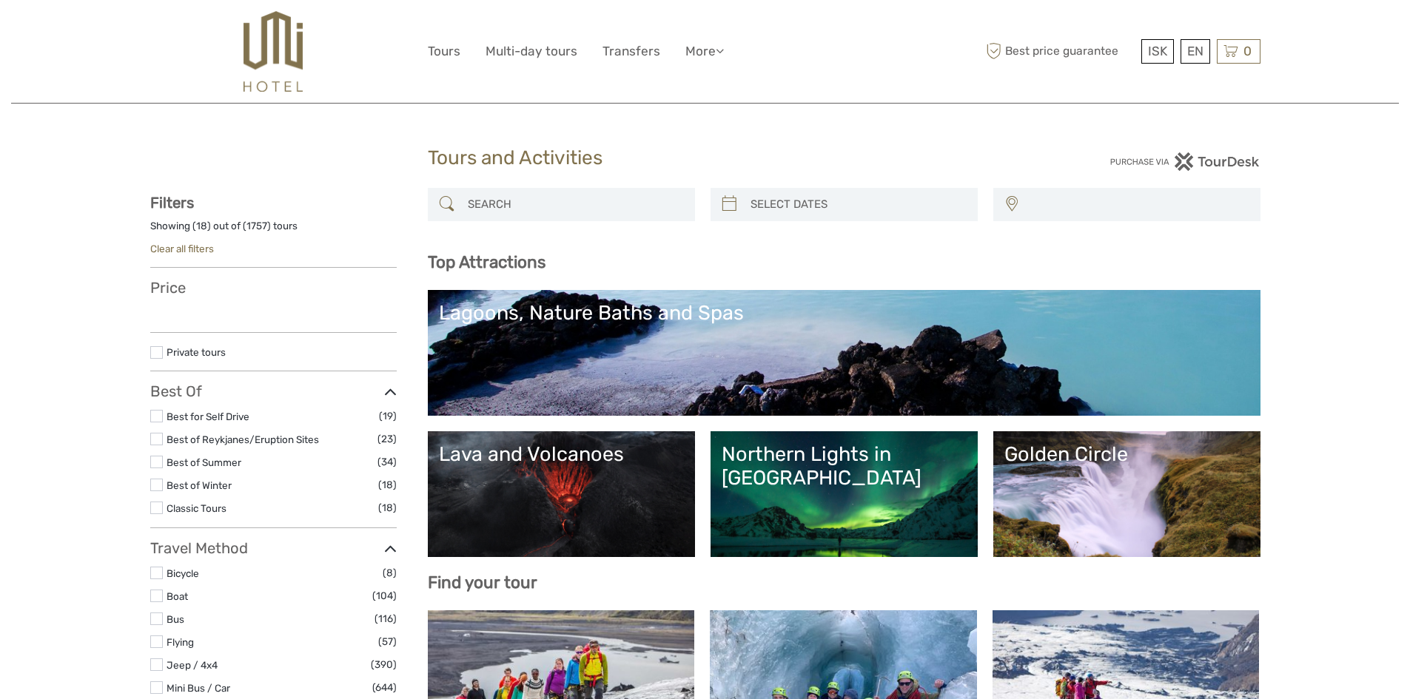
select select
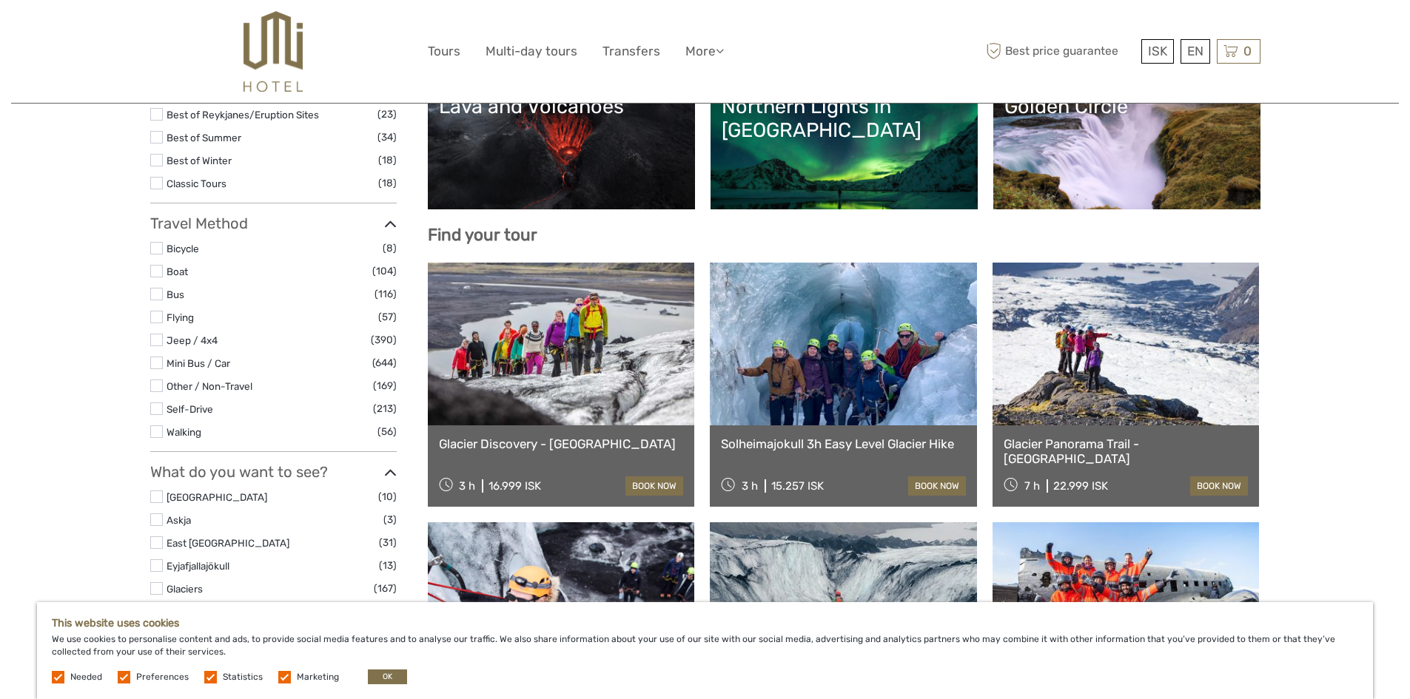
scroll to position [148, 0]
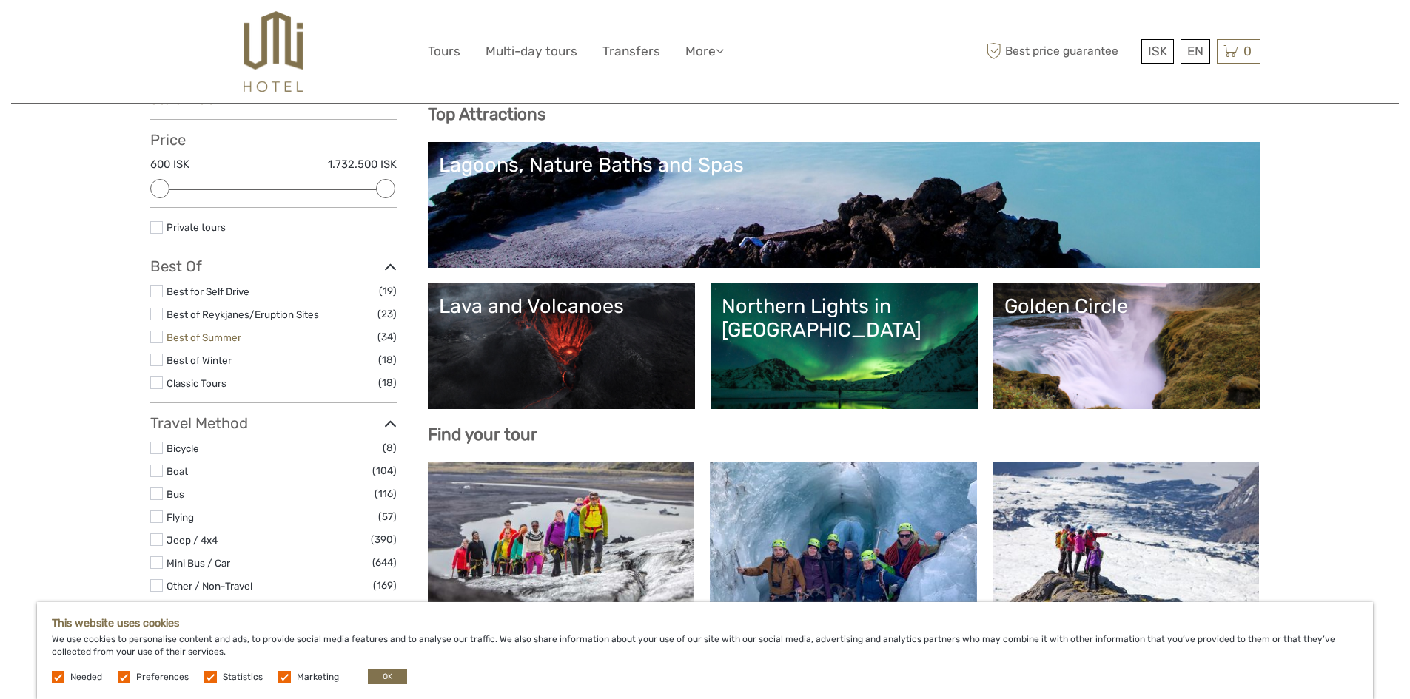
click at [212, 340] on link "Best of Summer" at bounding box center [203, 337] width 75 height 12
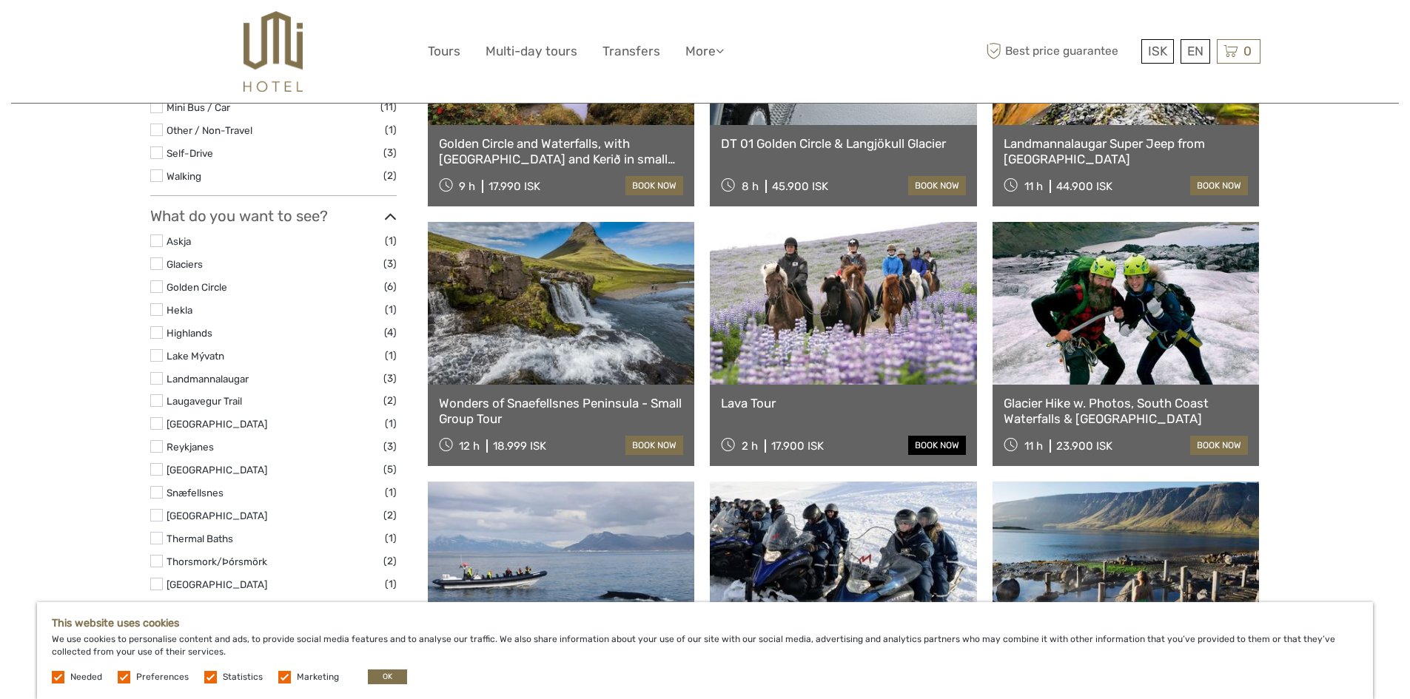
scroll to position [592, 0]
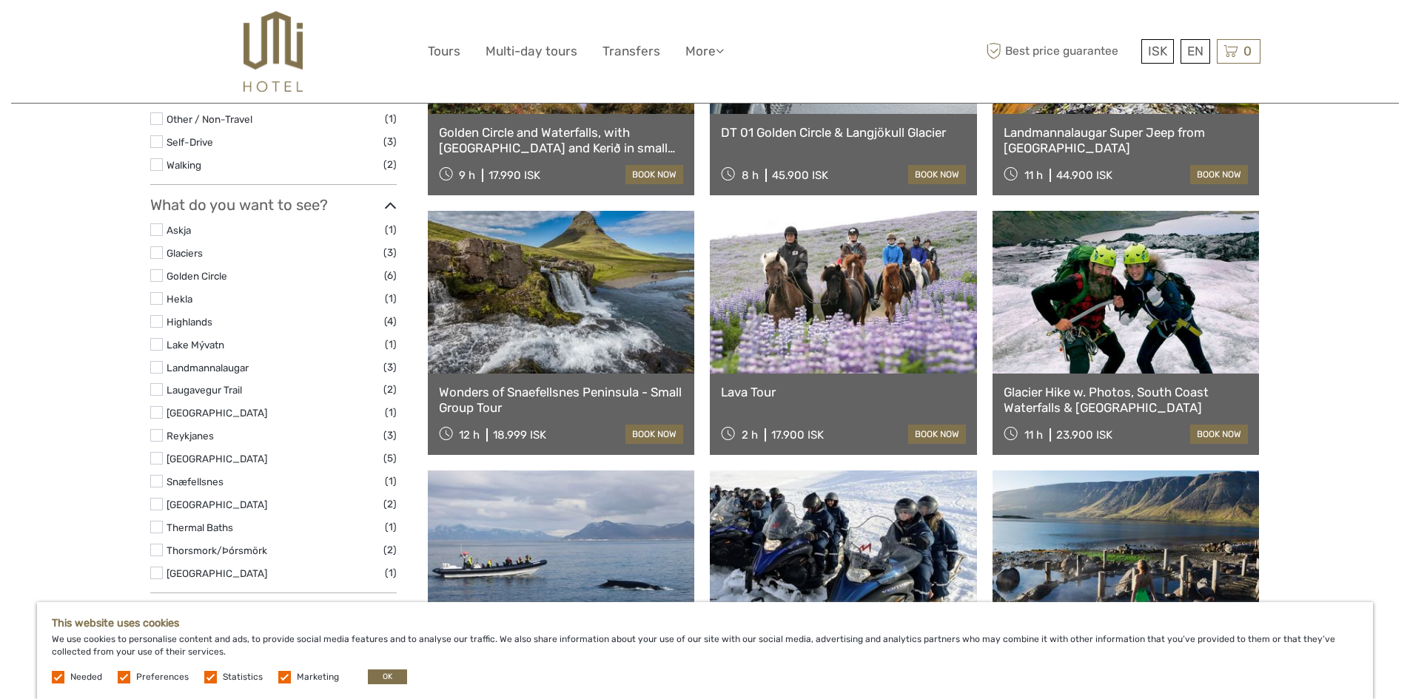
click at [875, 362] on link at bounding box center [843, 292] width 267 height 163
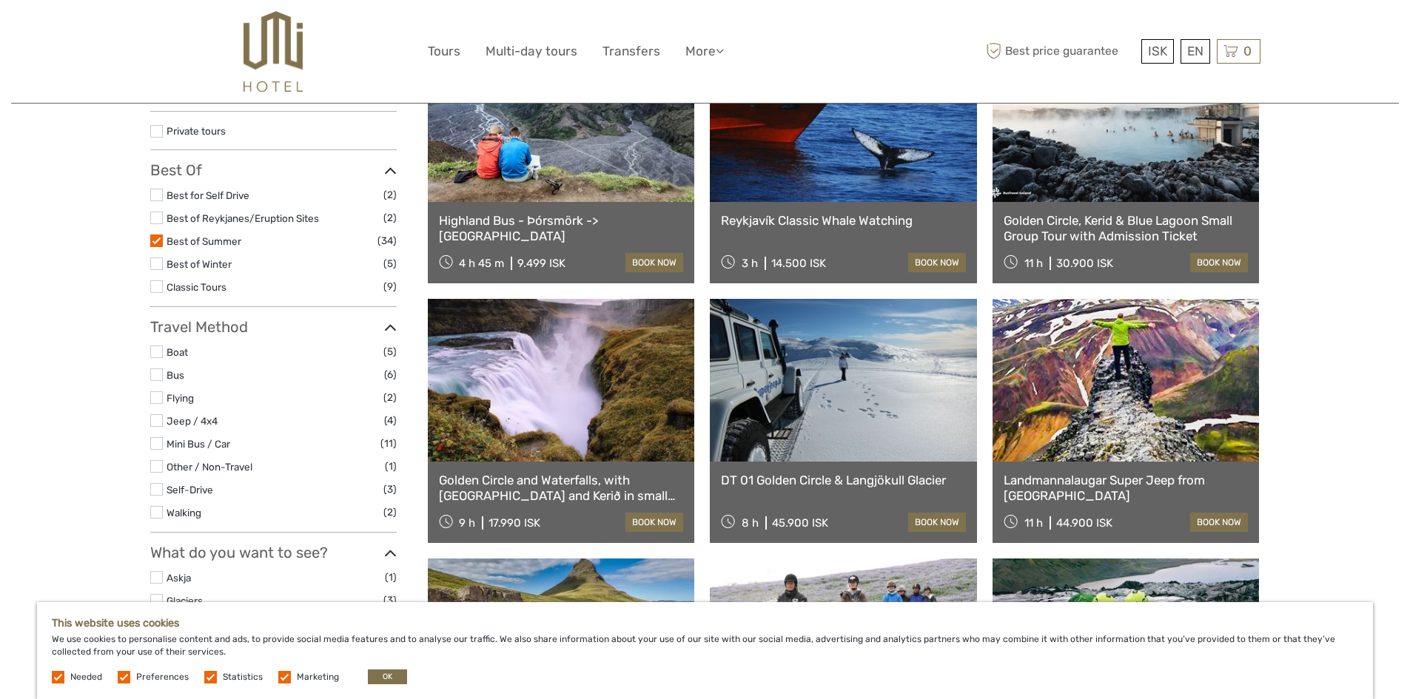
scroll to position [0, 0]
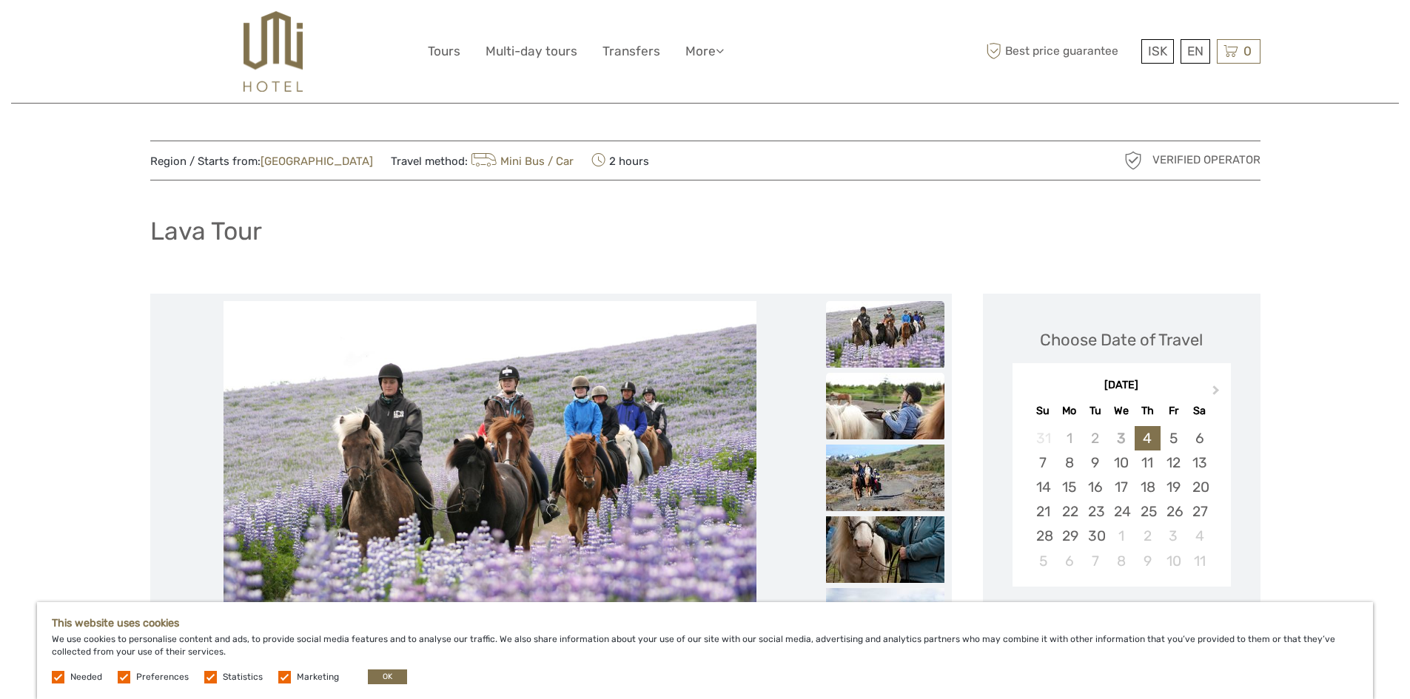
click at [862, 424] on img at bounding box center [885, 406] width 118 height 67
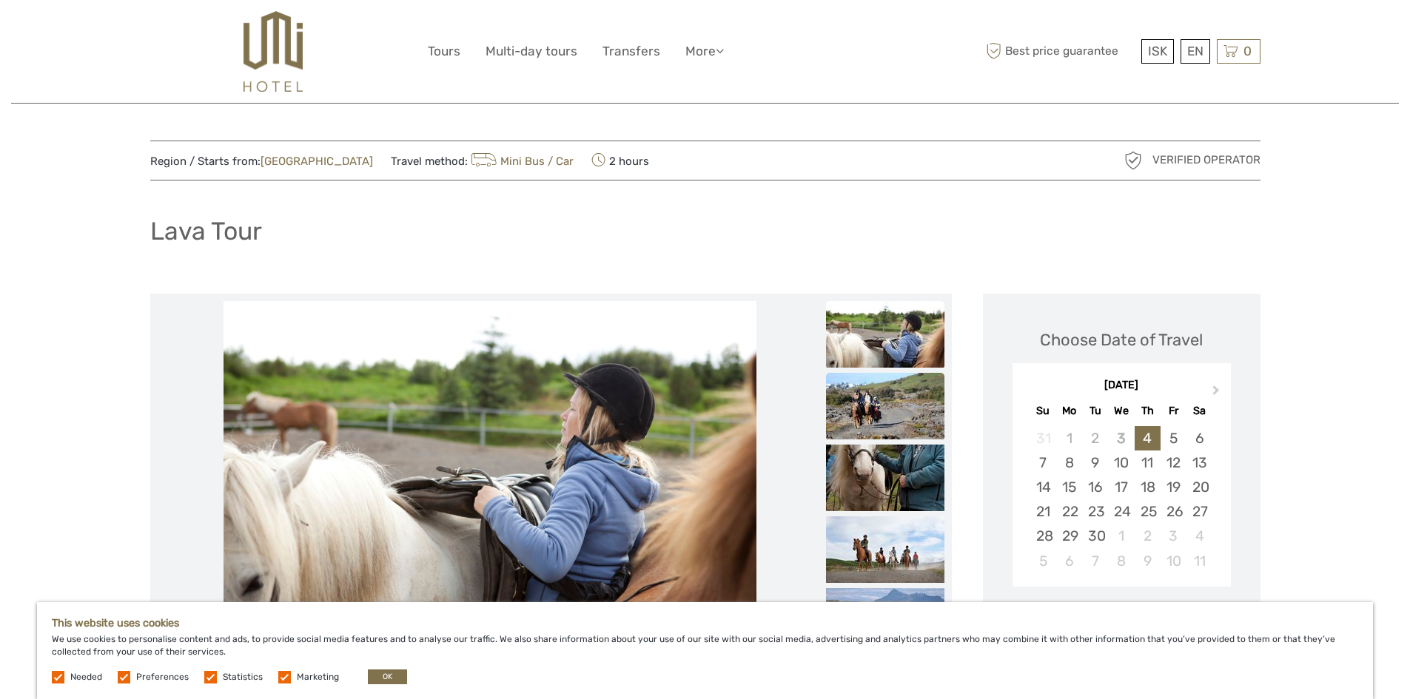
click at [863, 424] on img at bounding box center [885, 406] width 118 height 67
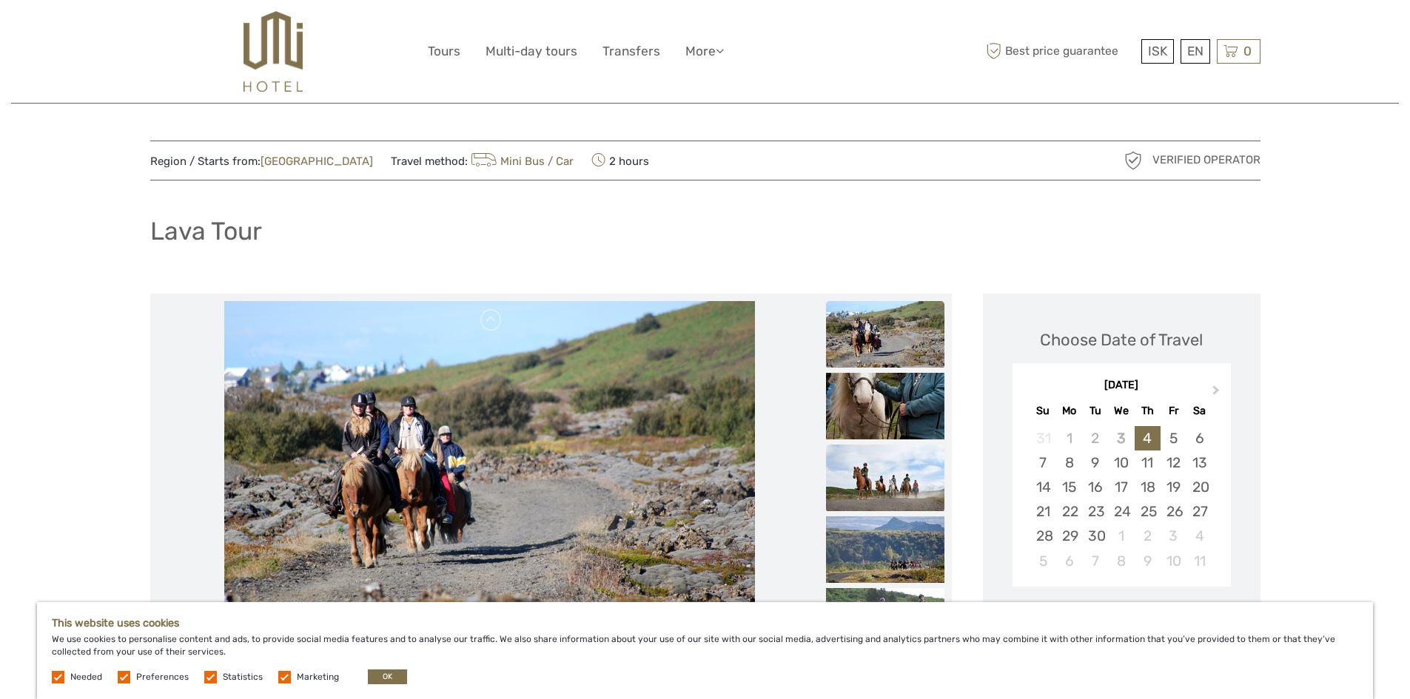
click at [869, 458] on img at bounding box center [885, 478] width 118 height 67
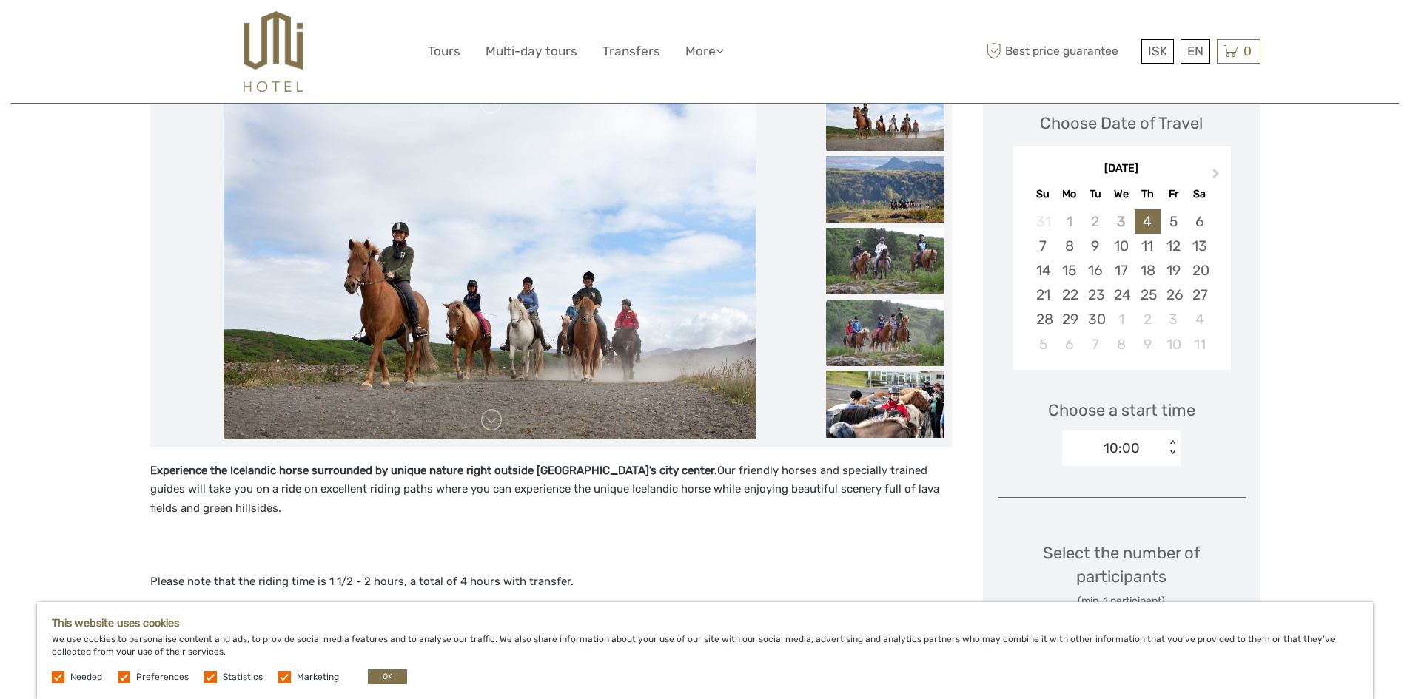
scroll to position [222, 0]
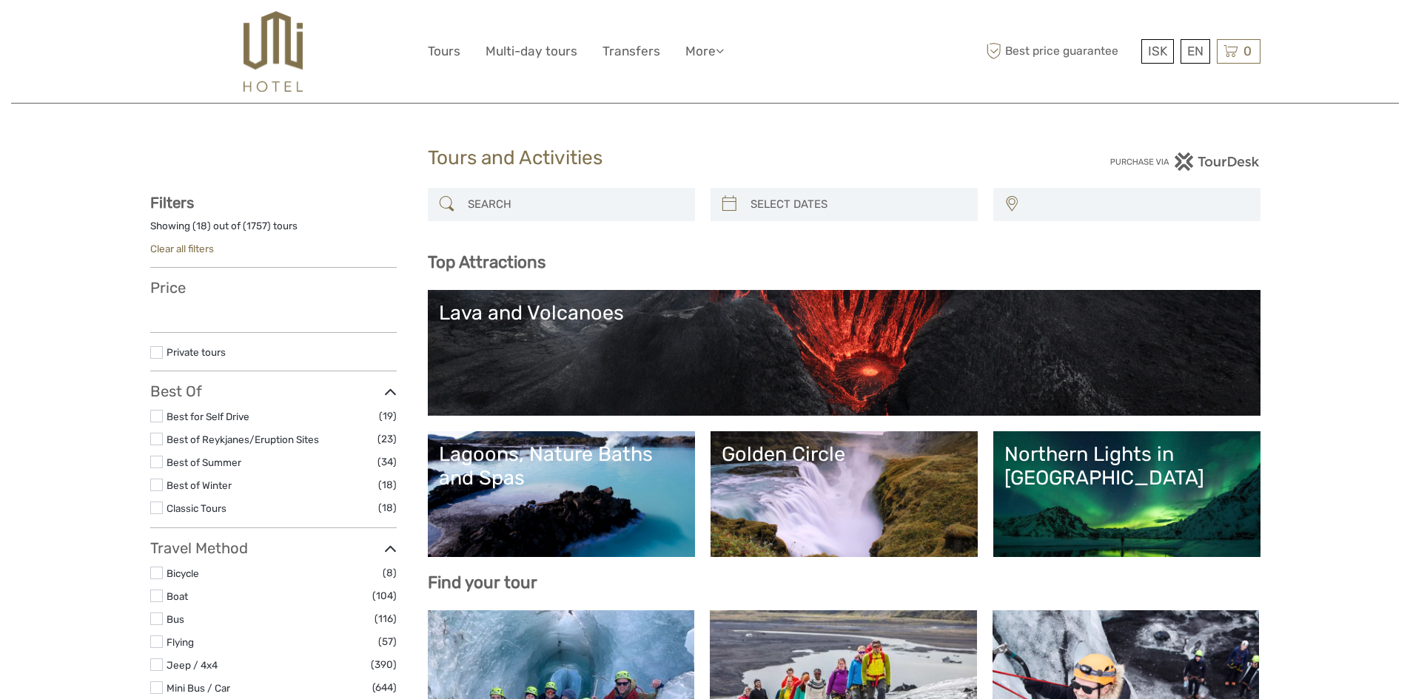
select select
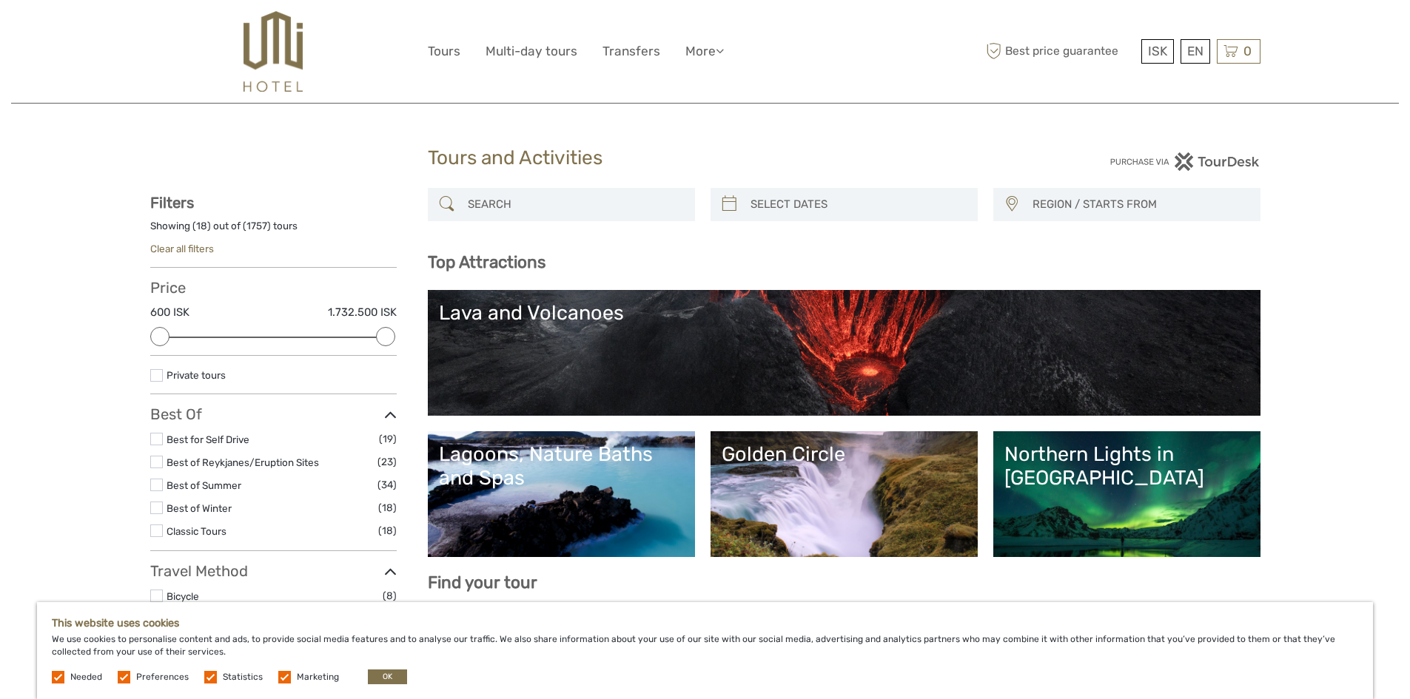
click at [155, 375] on label at bounding box center [156, 375] width 13 height 13
click at [0, 0] on input "checkbox" at bounding box center [0, 0] width 0 height 0
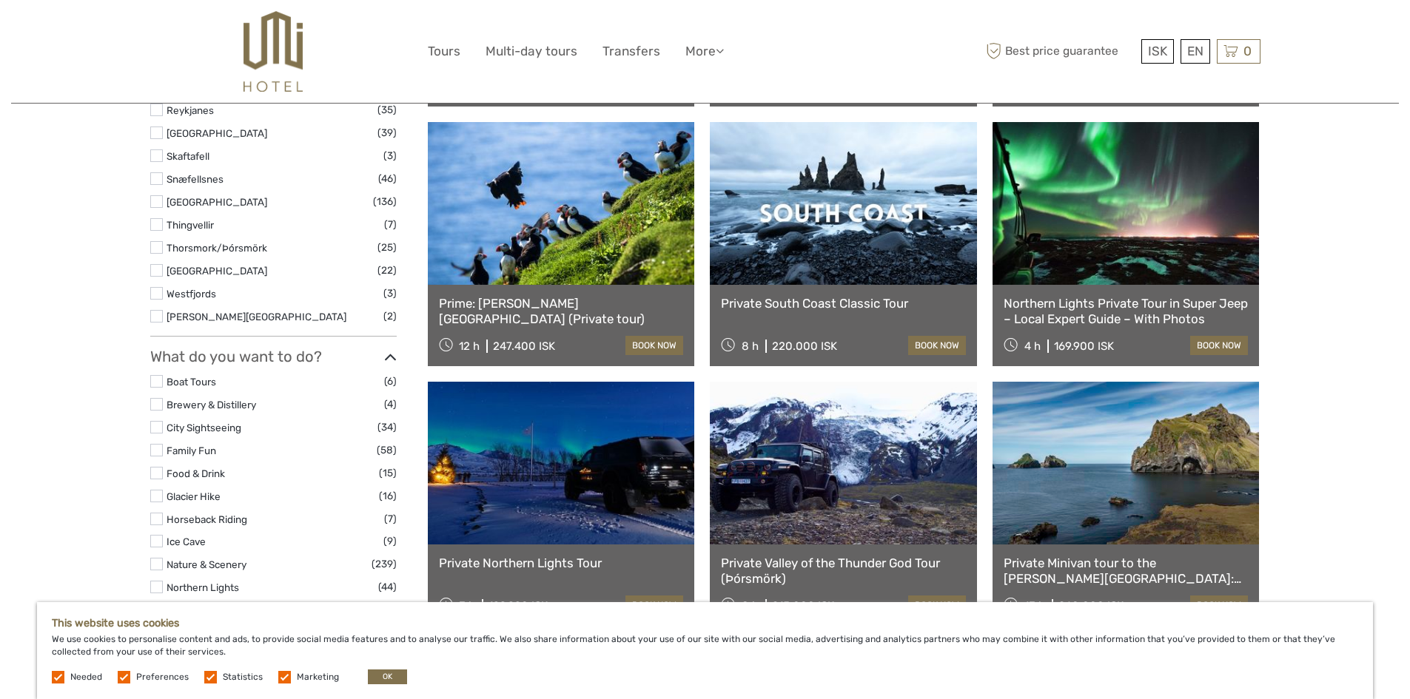
scroll to position [898, 0]
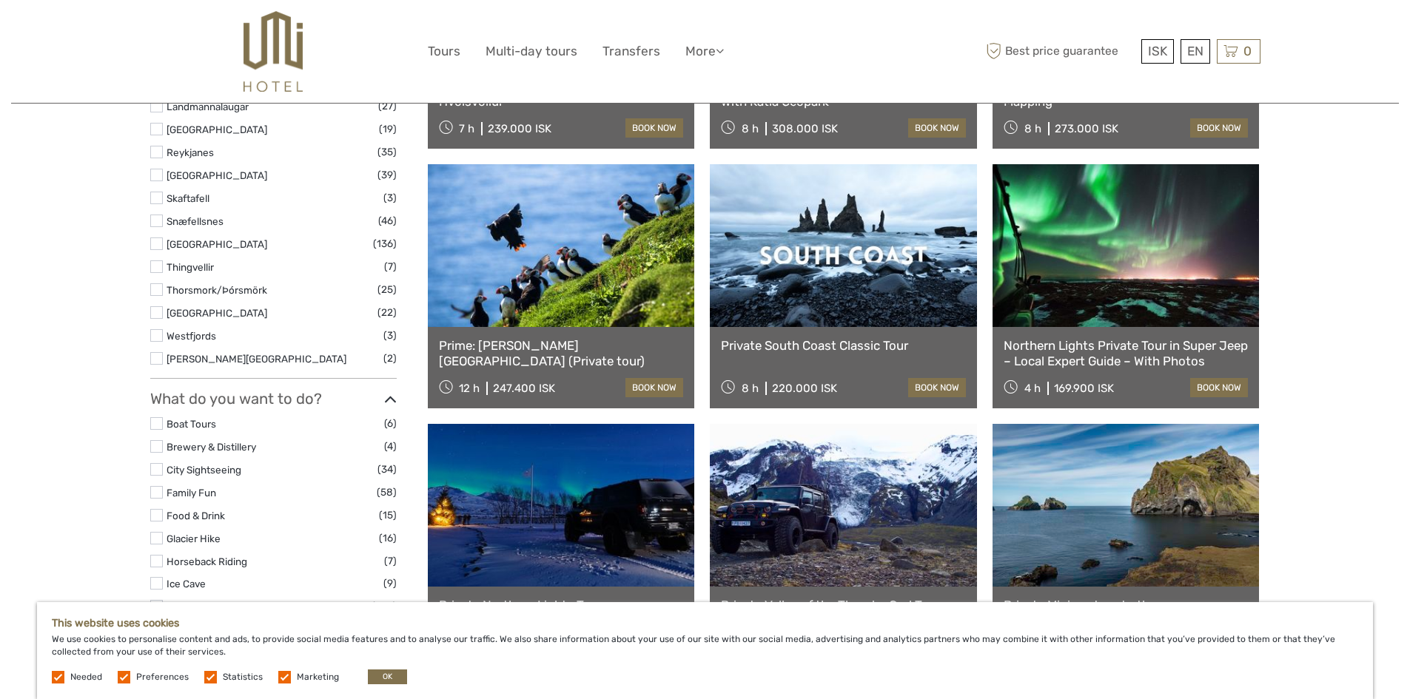
click at [1112, 280] on link at bounding box center [1125, 245] width 267 height 163
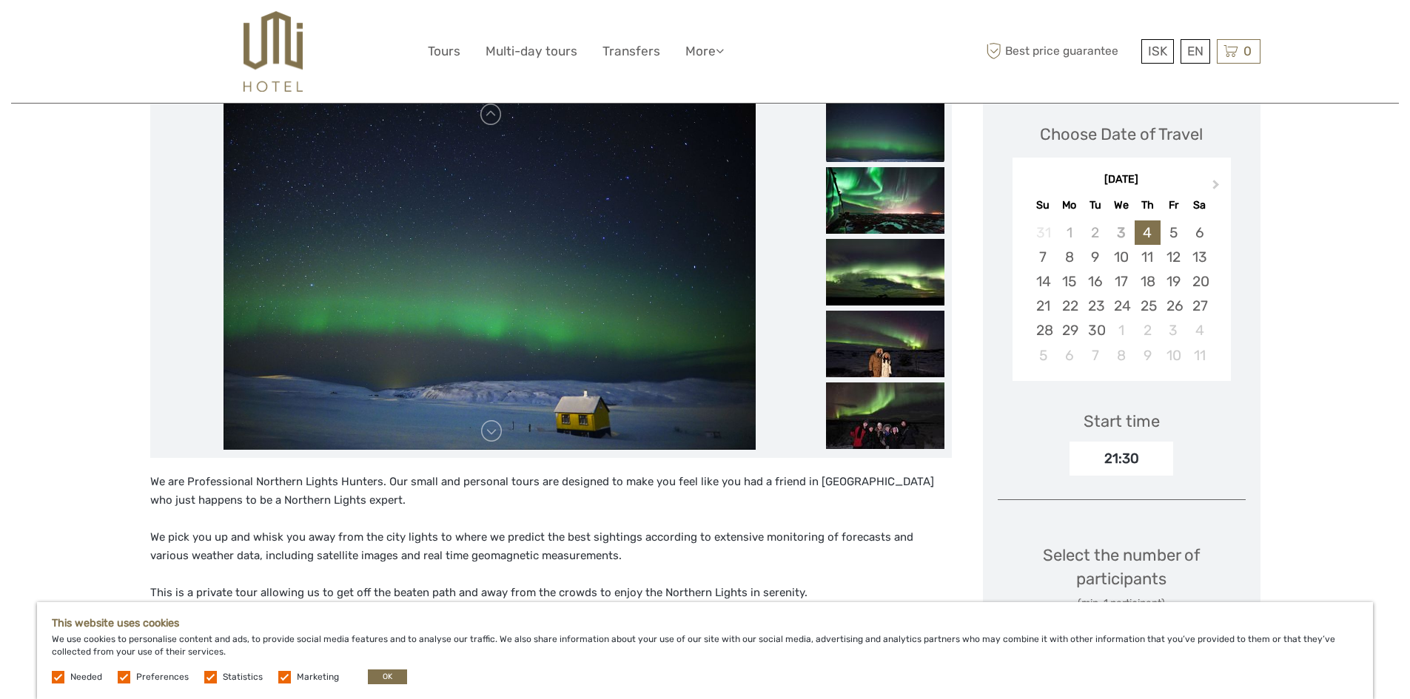
scroll to position [222, 0]
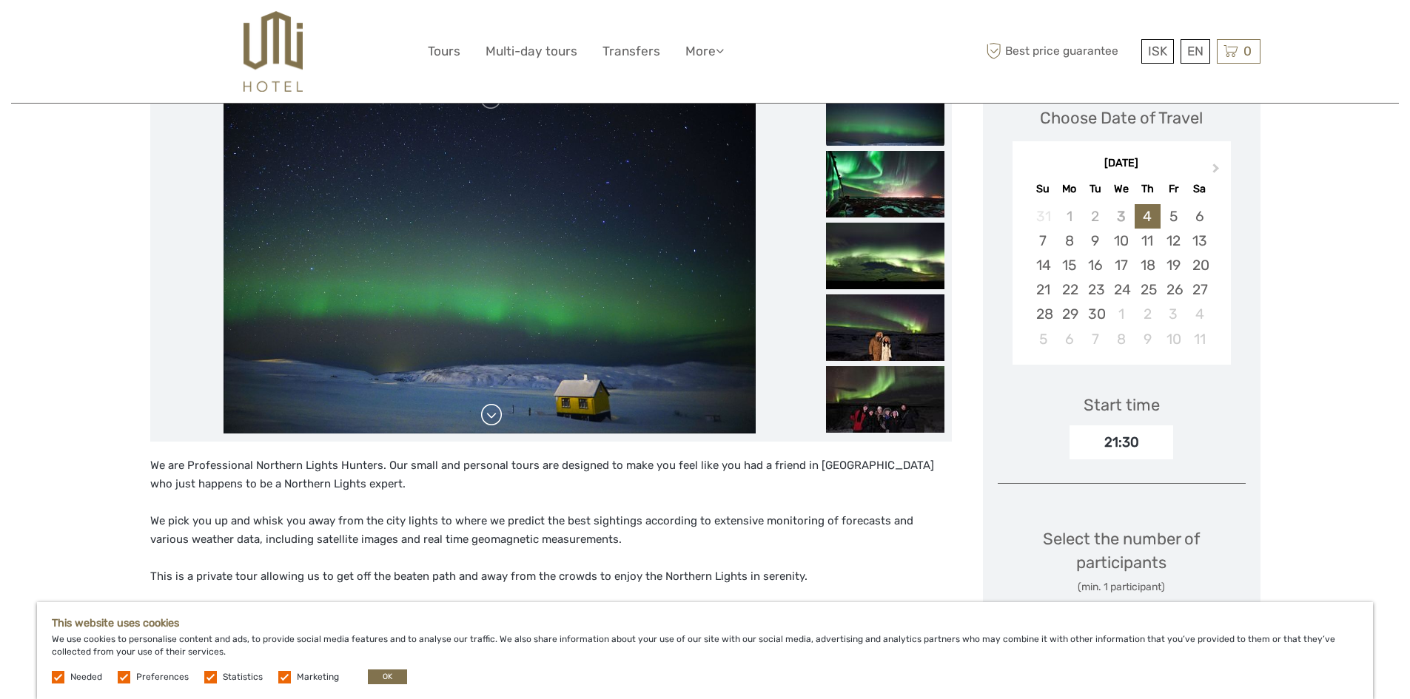
click at [499, 414] on link at bounding box center [491, 415] width 24 height 24
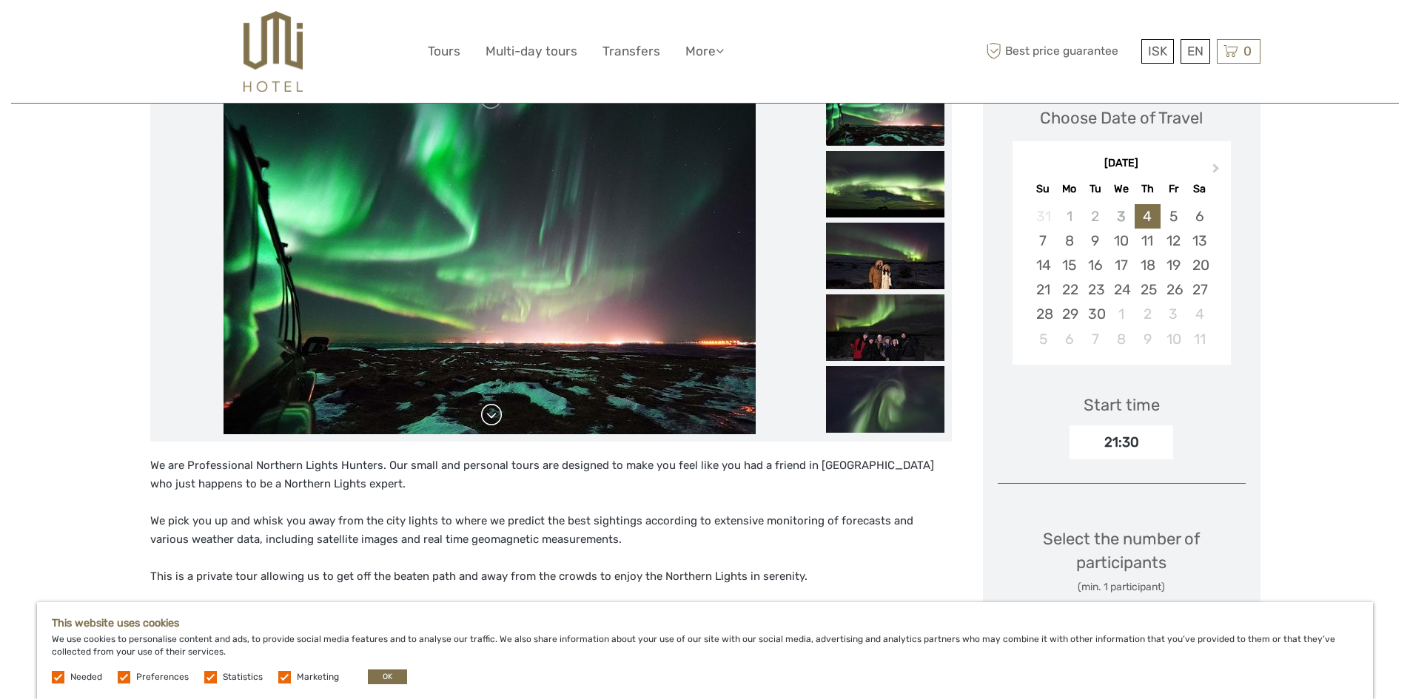
click at [495, 413] on link at bounding box center [491, 415] width 24 height 24
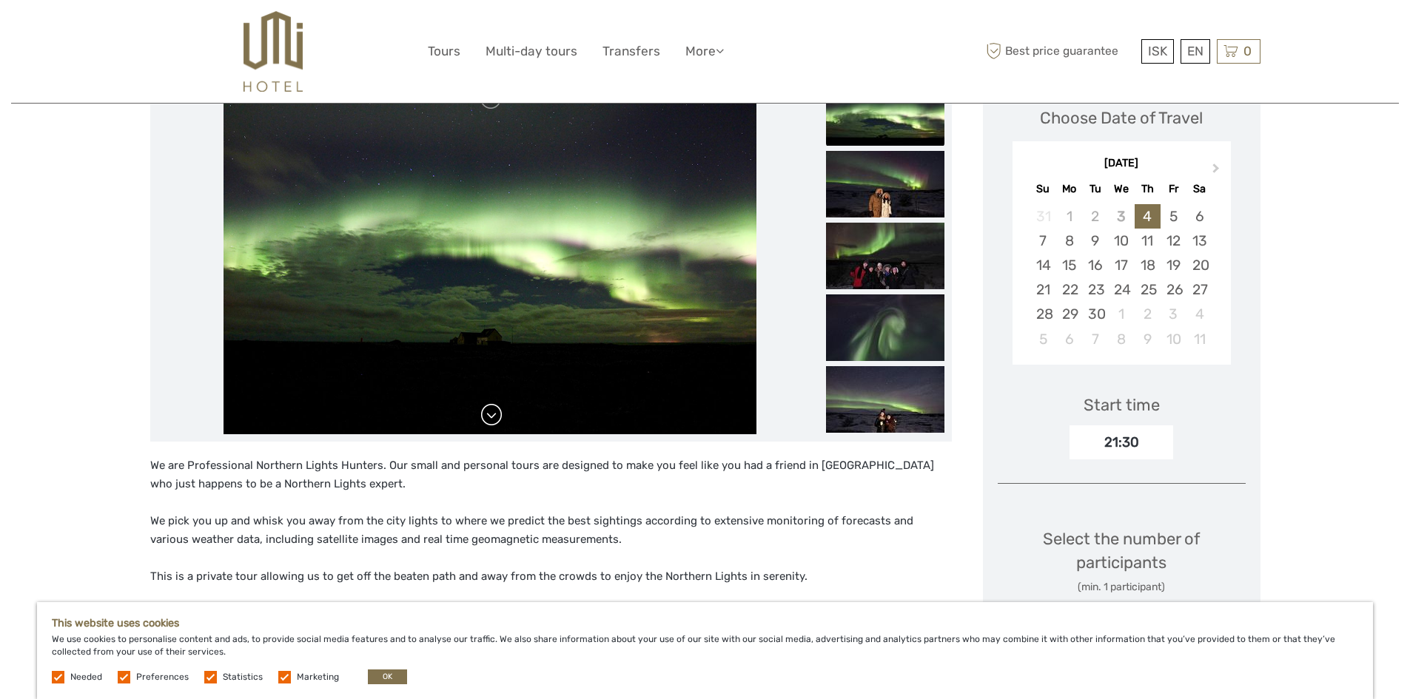
click at [502, 406] on link at bounding box center [491, 415] width 24 height 24
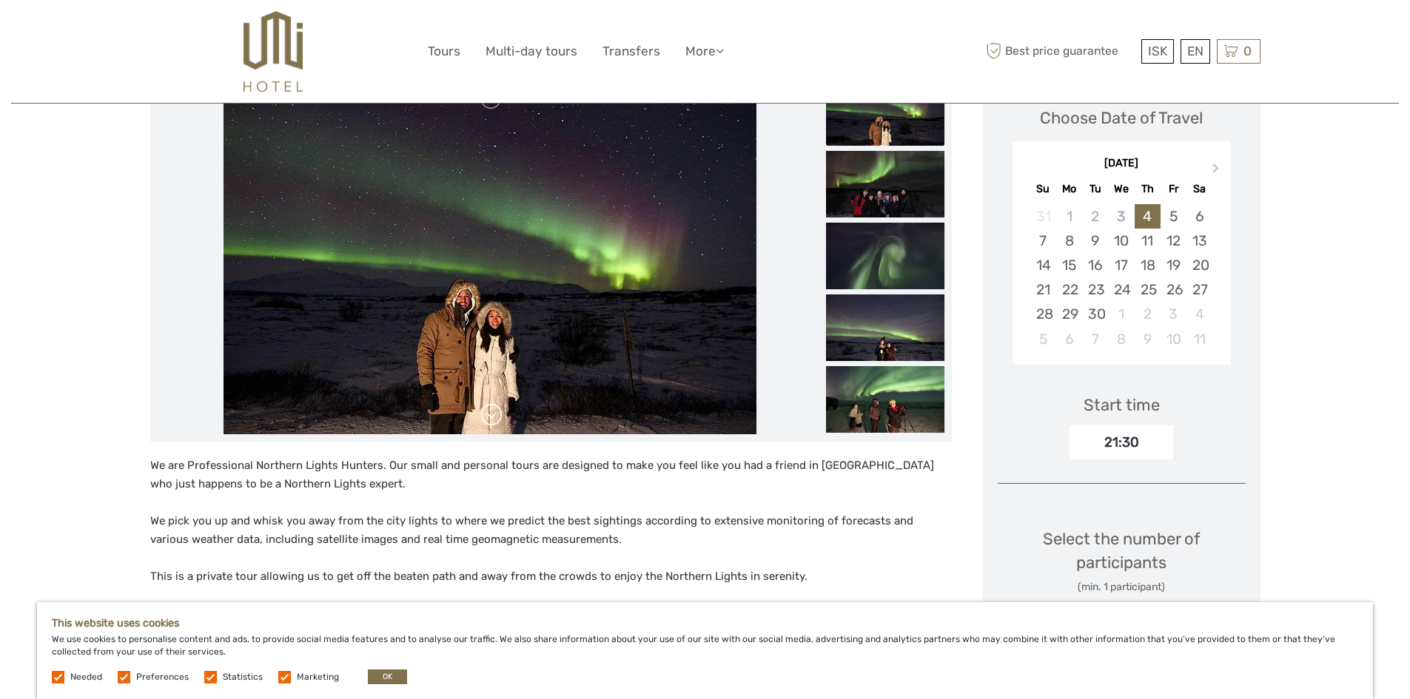
click at [502, 405] on link at bounding box center [491, 415] width 24 height 24
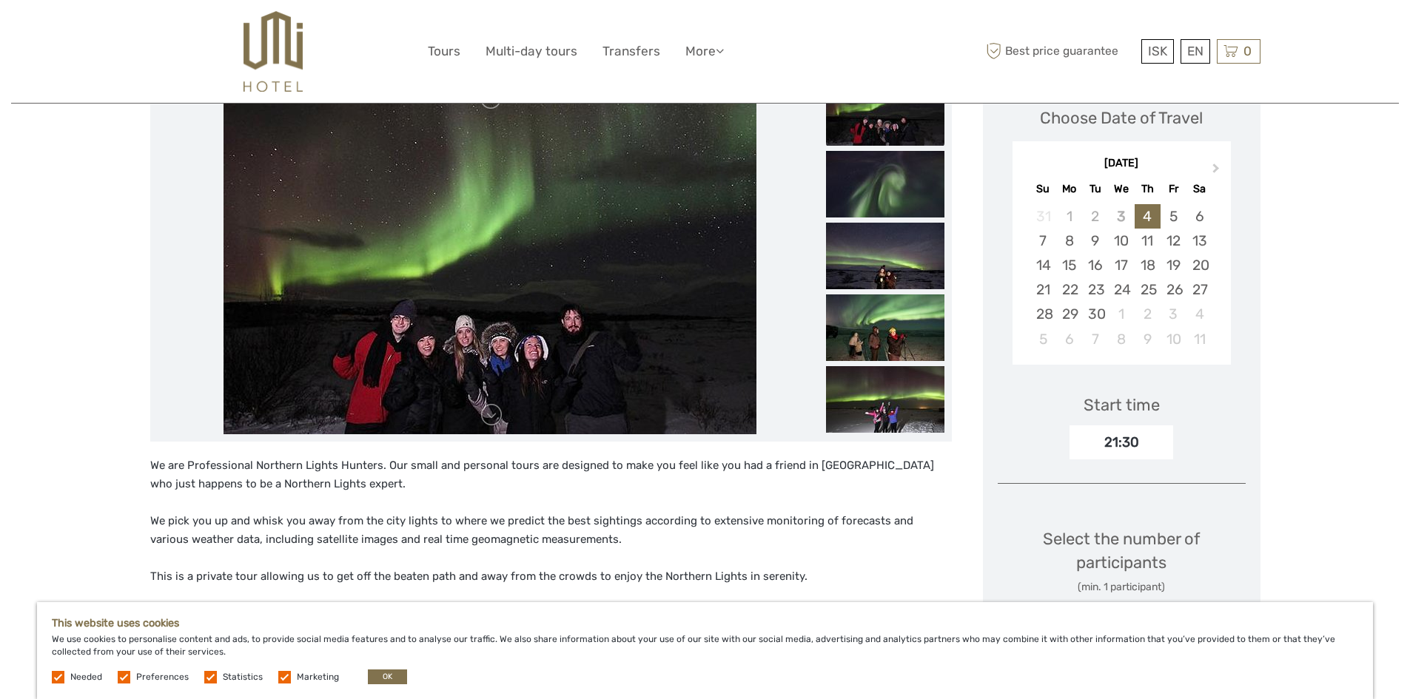
click at [503, 405] on img at bounding box center [489, 256] width 533 height 355
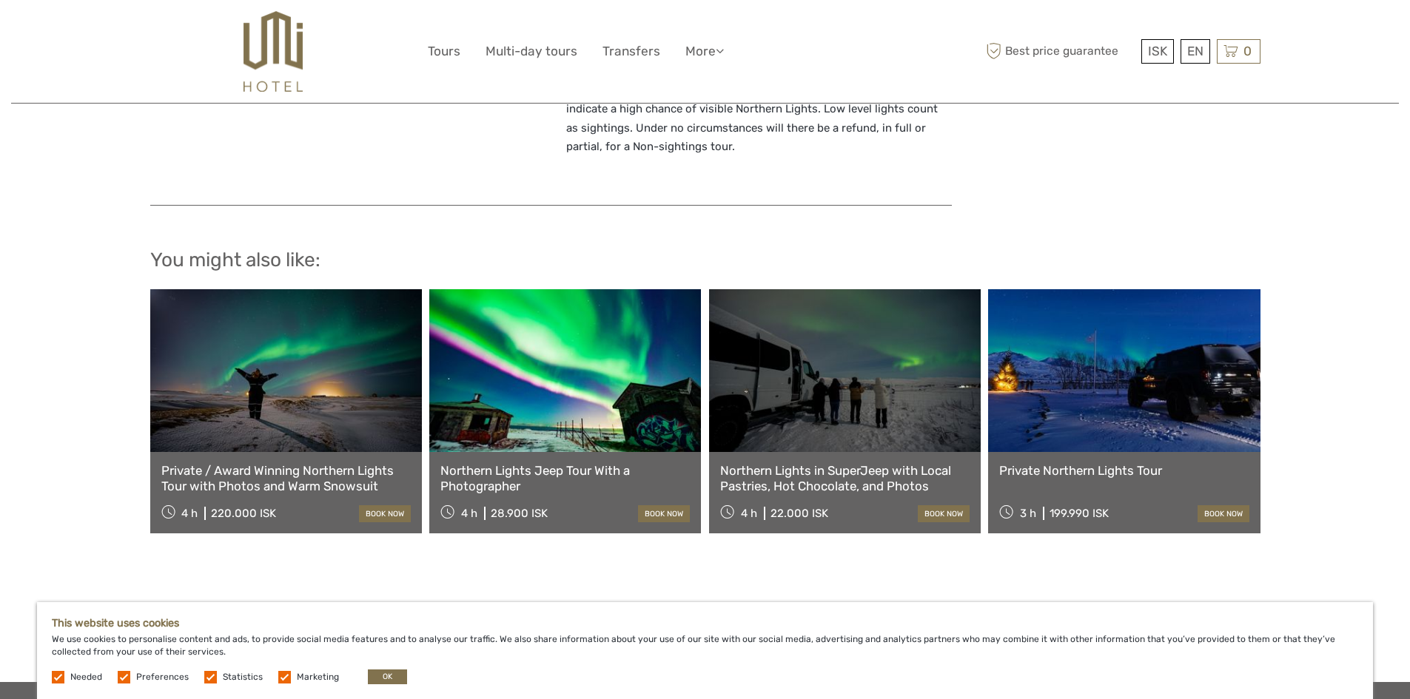
scroll to position [1332, 0]
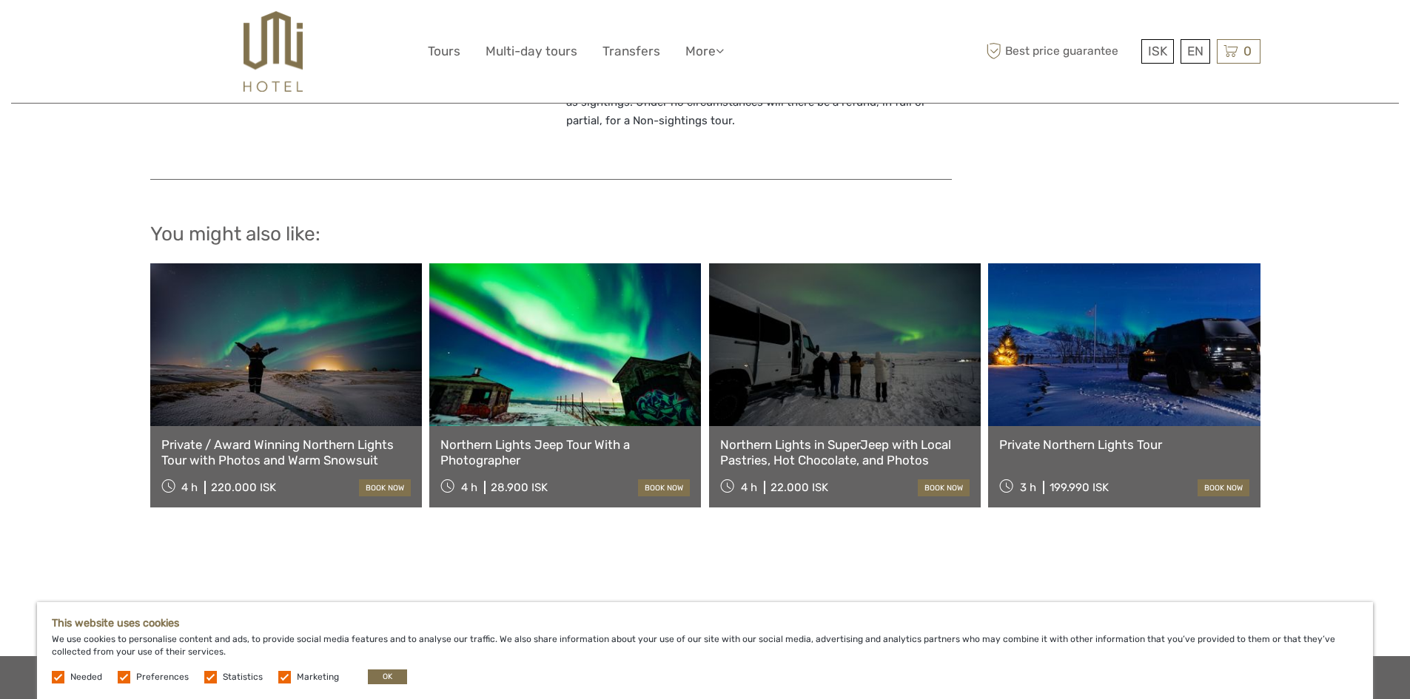
click at [307, 442] on link "Private / Award Winning Northern Lights Tour with Photos and Warm Snowsuit" at bounding box center [285, 452] width 249 height 30
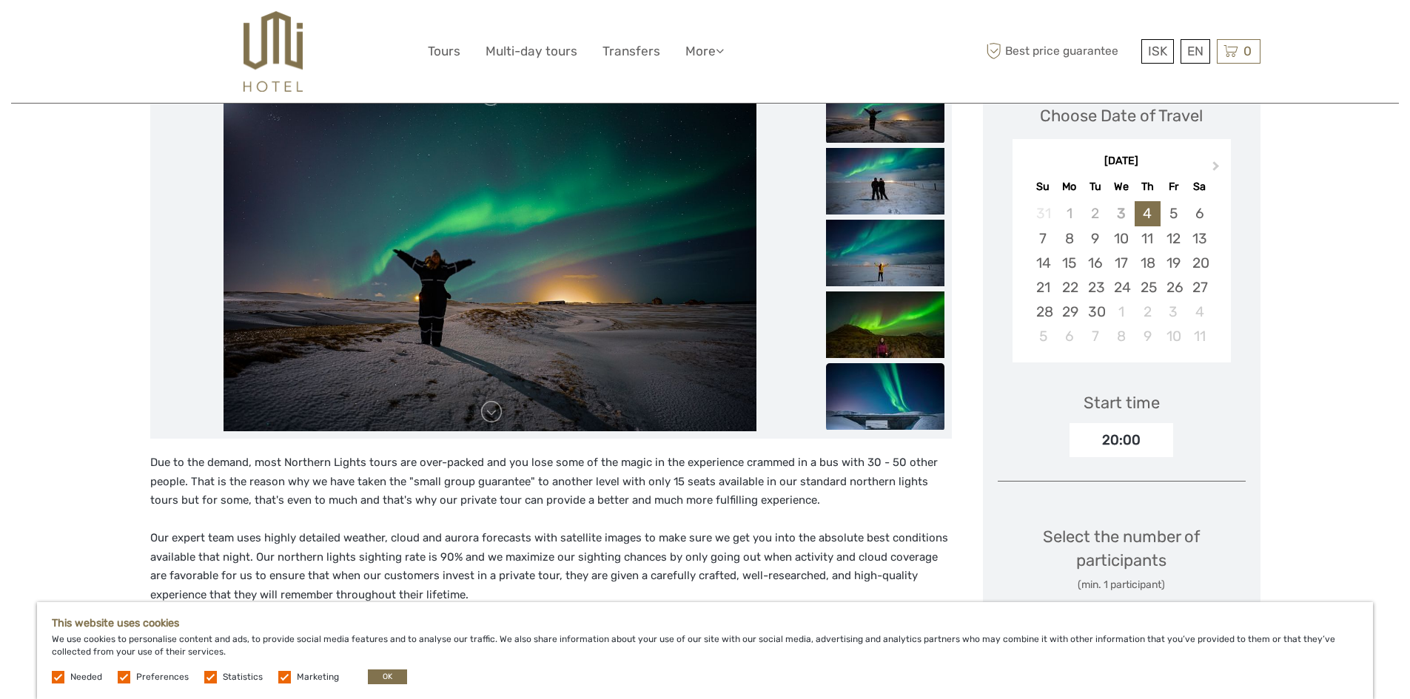
scroll to position [222, 0]
click at [909, 331] on img at bounding box center [885, 324] width 118 height 67
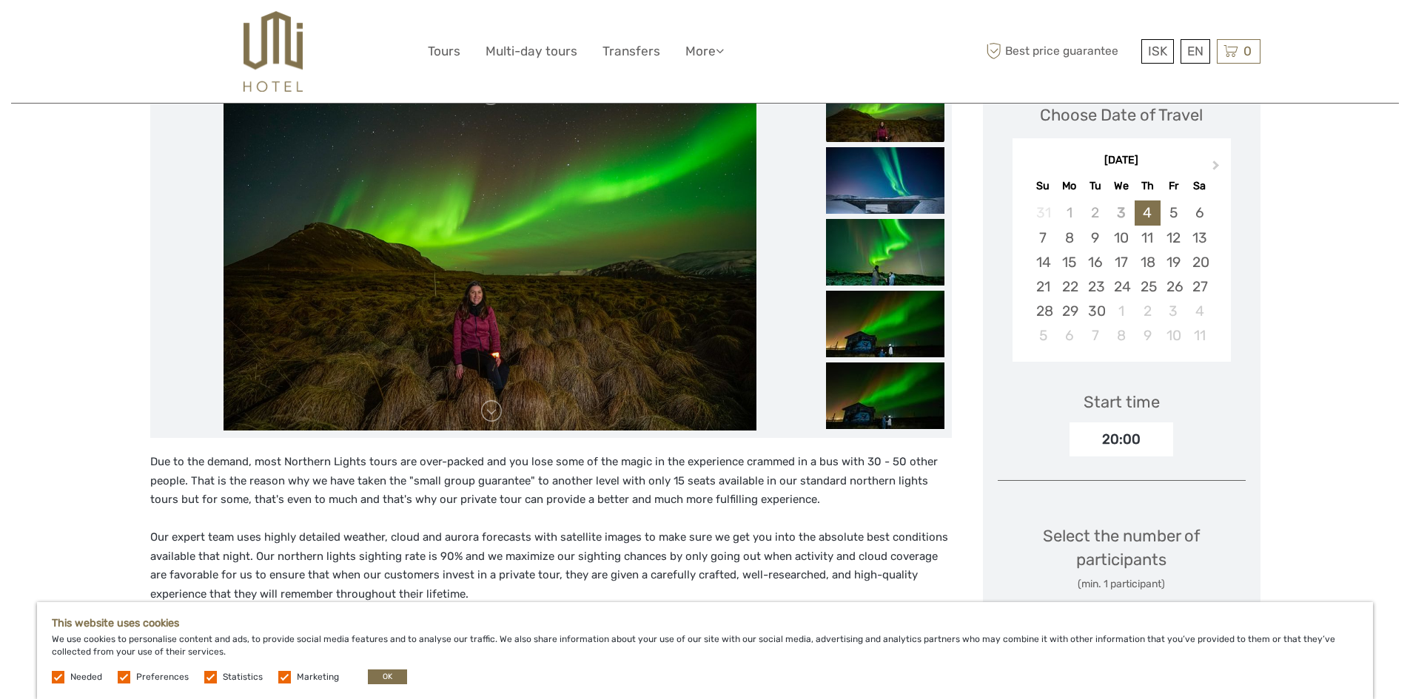
click at [909, 331] on img at bounding box center [885, 324] width 118 height 67
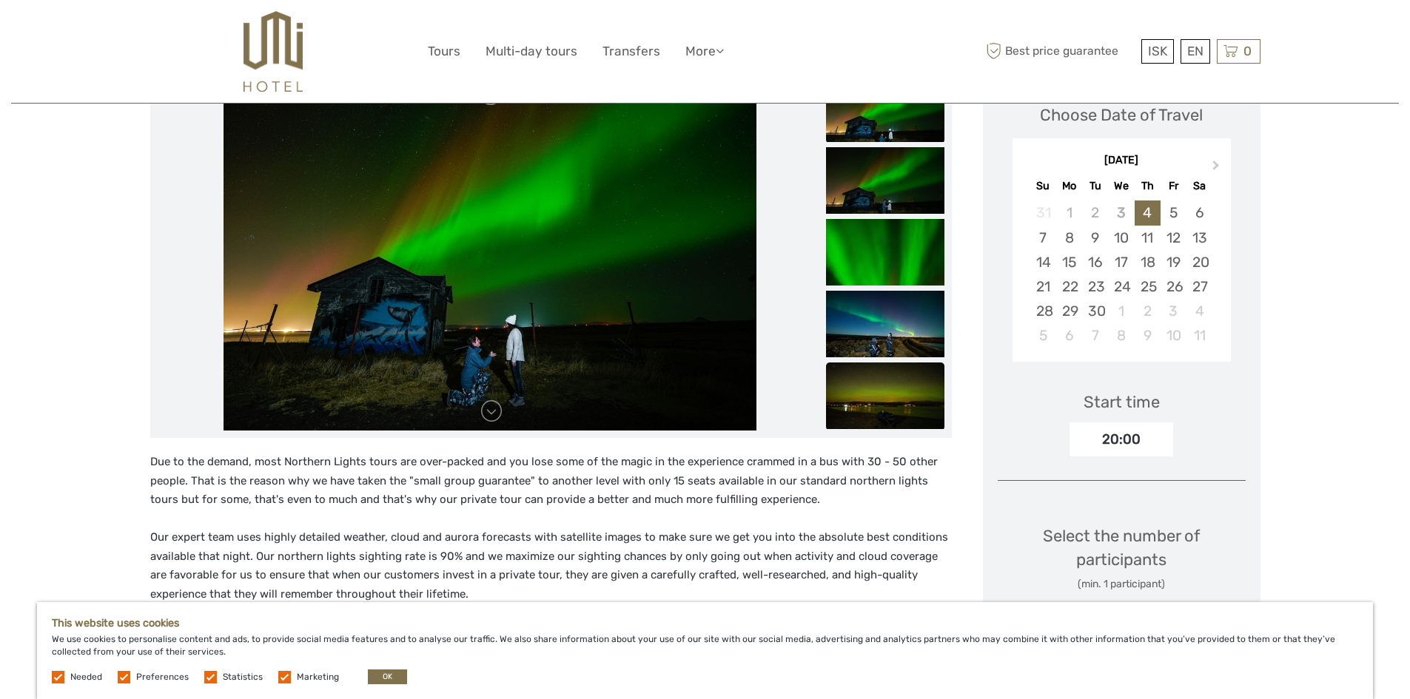
click at [909, 378] on img at bounding box center [885, 396] width 118 height 67
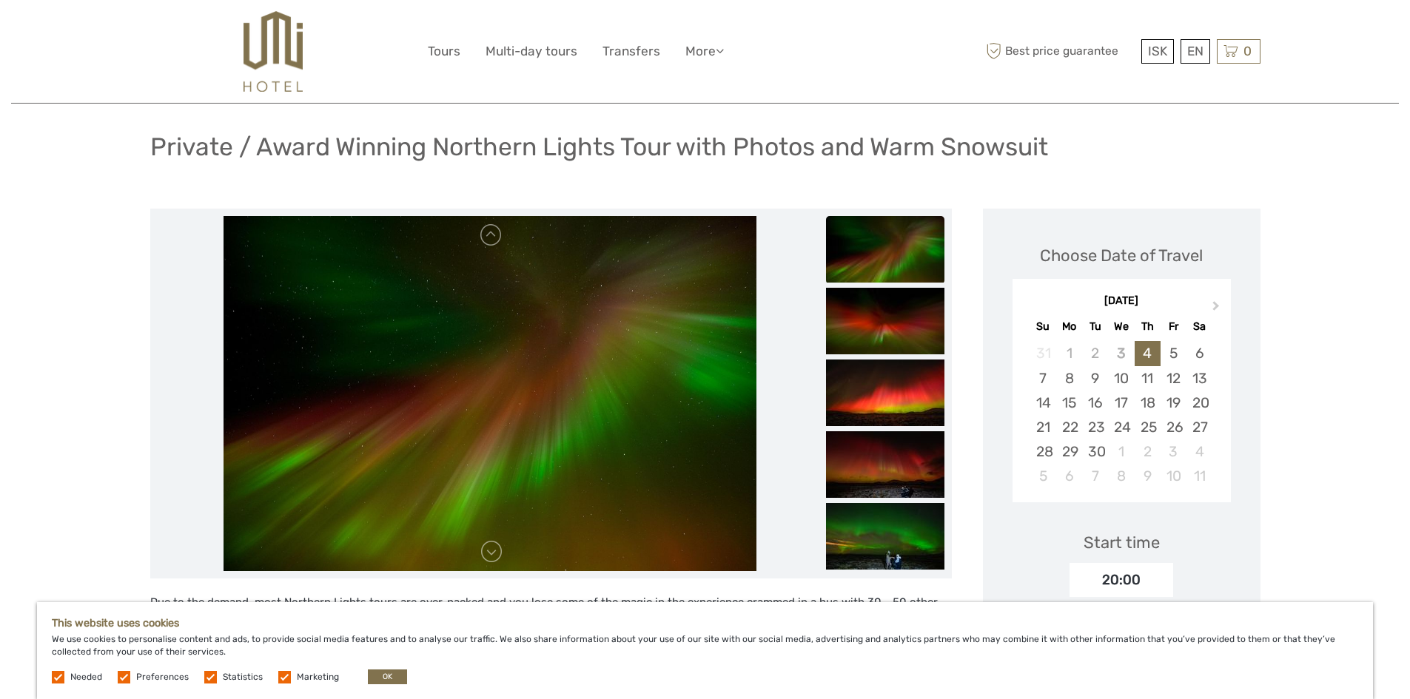
scroll to position [74, 0]
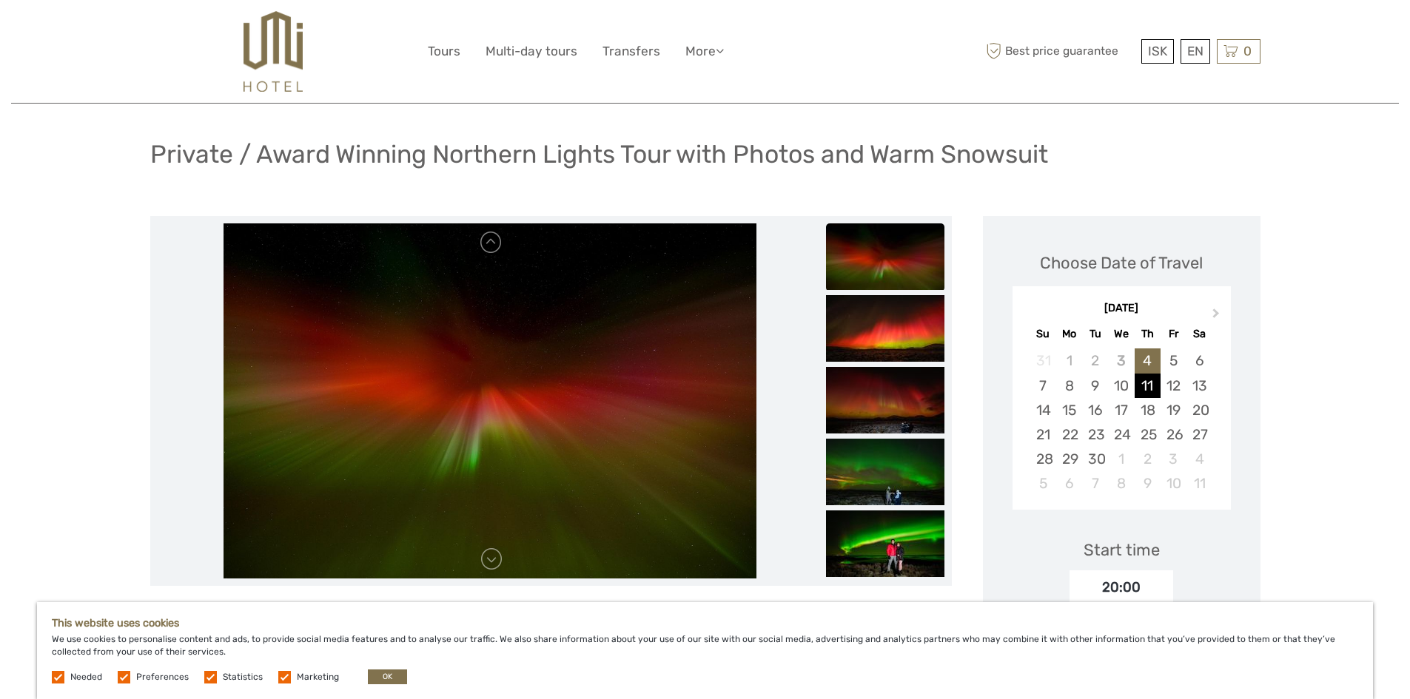
click at [1143, 382] on div "11" at bounding box center [1147, 386] width 26 height 24
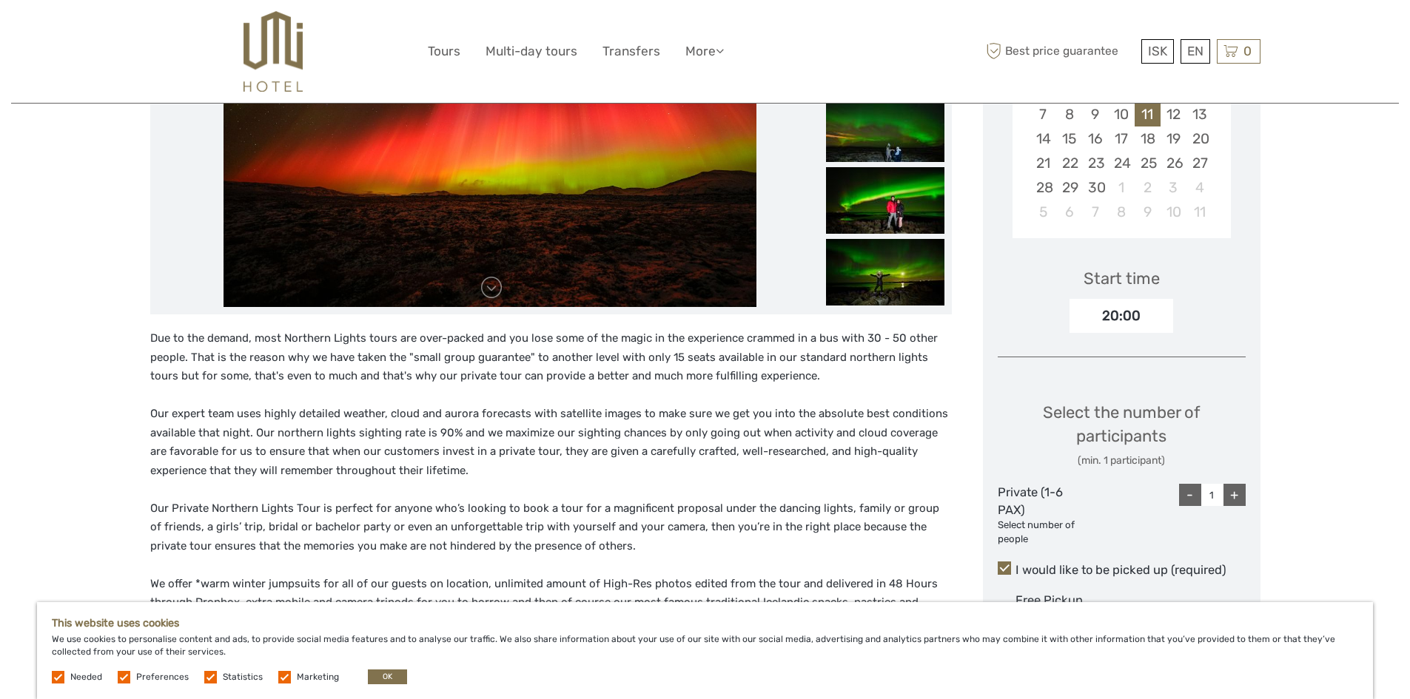
scroll to position [370, 0]
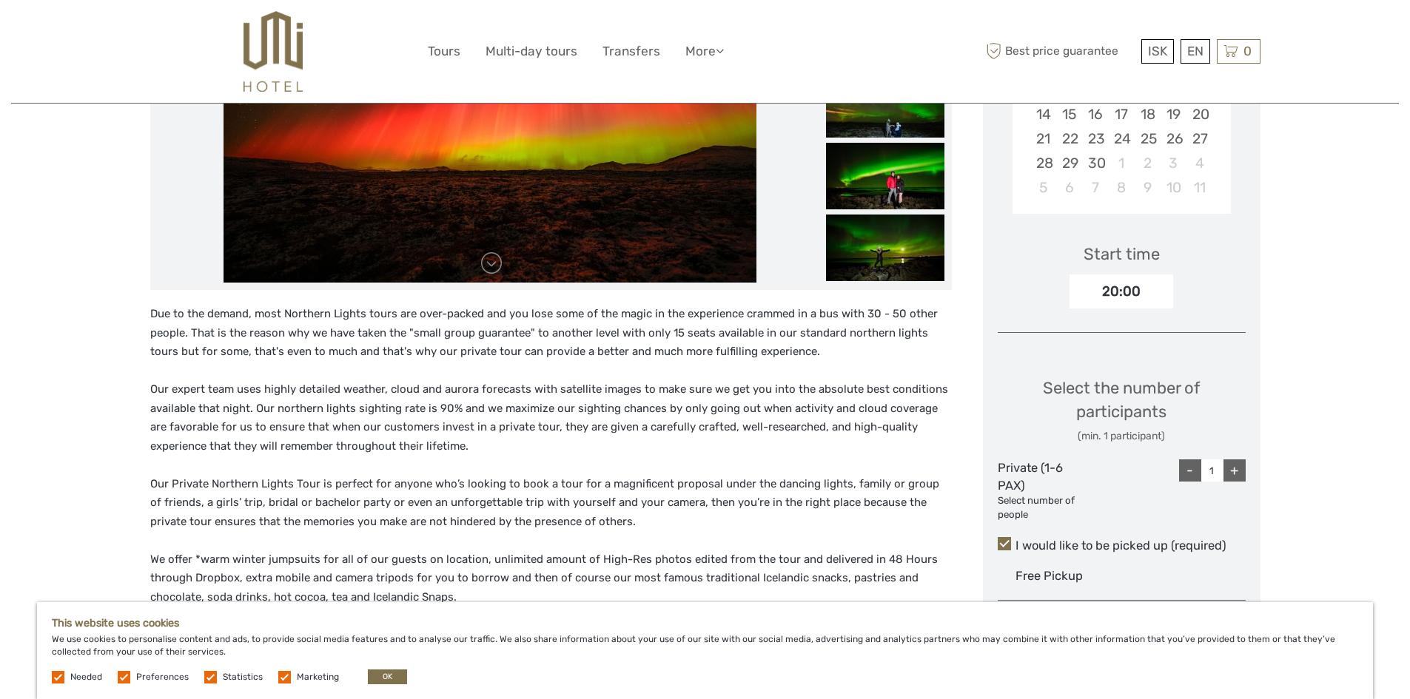
click at [1230, 475] on div "+" at bounding box center [1234, 470] width 22 height 22
type input "2"
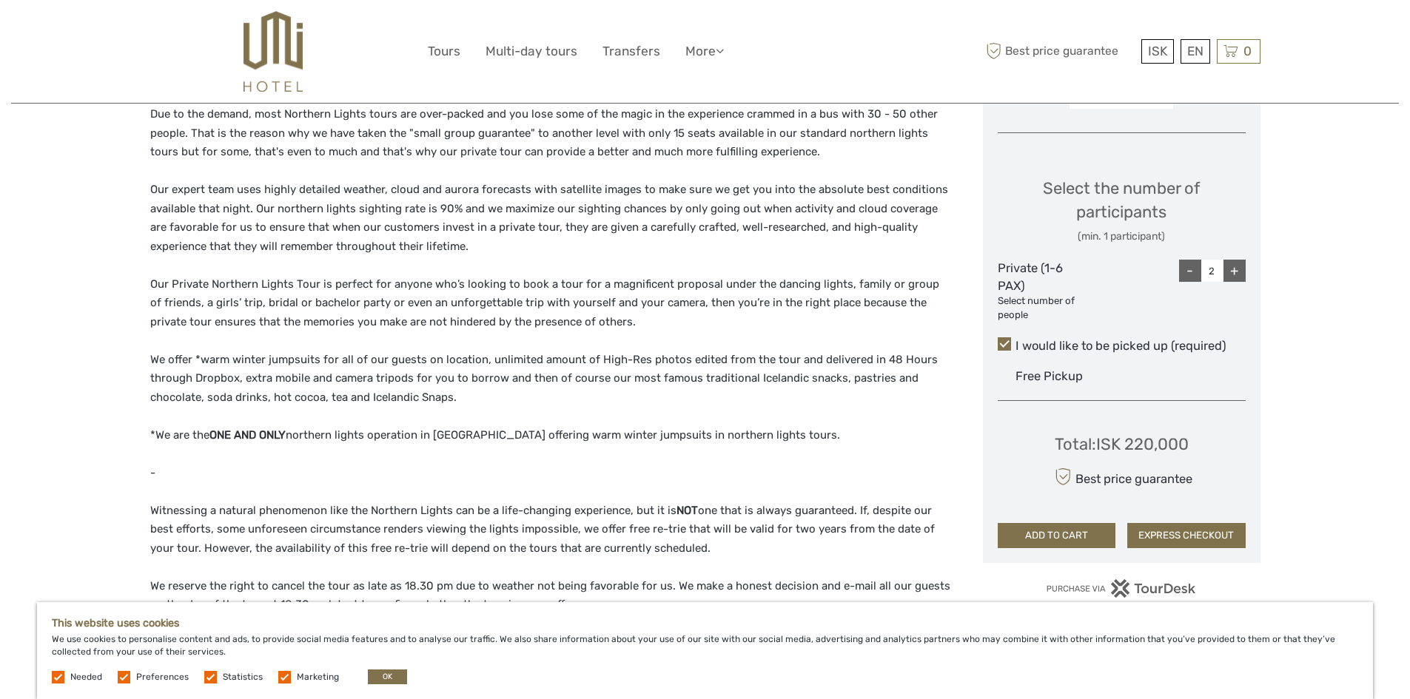
scroll to position [592, 0]
